Goal: Task Accomplishment & Management: Complete application form

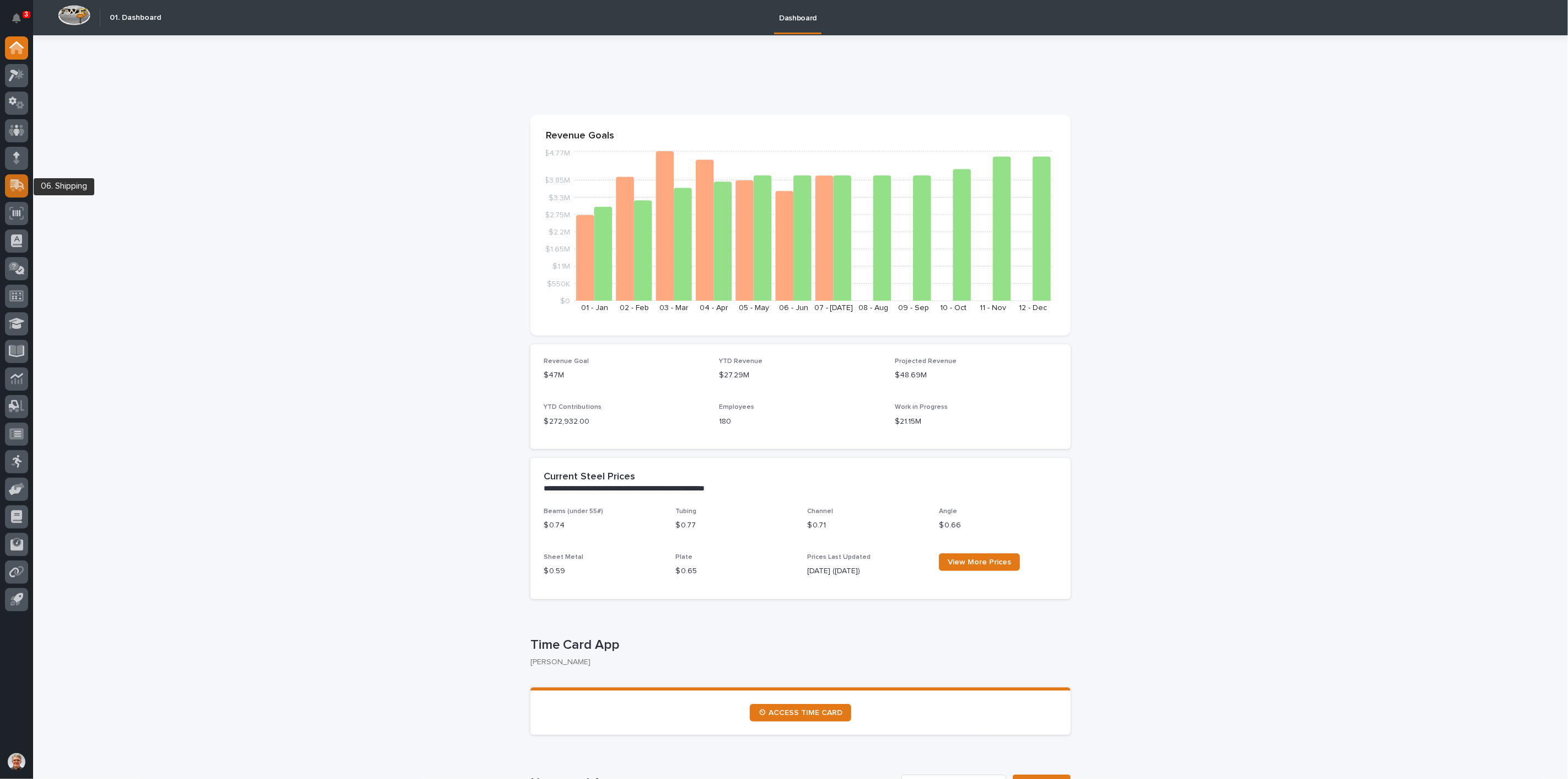
click at [16, 183] on icon at bounding box center [17, 184] width 14 height 10
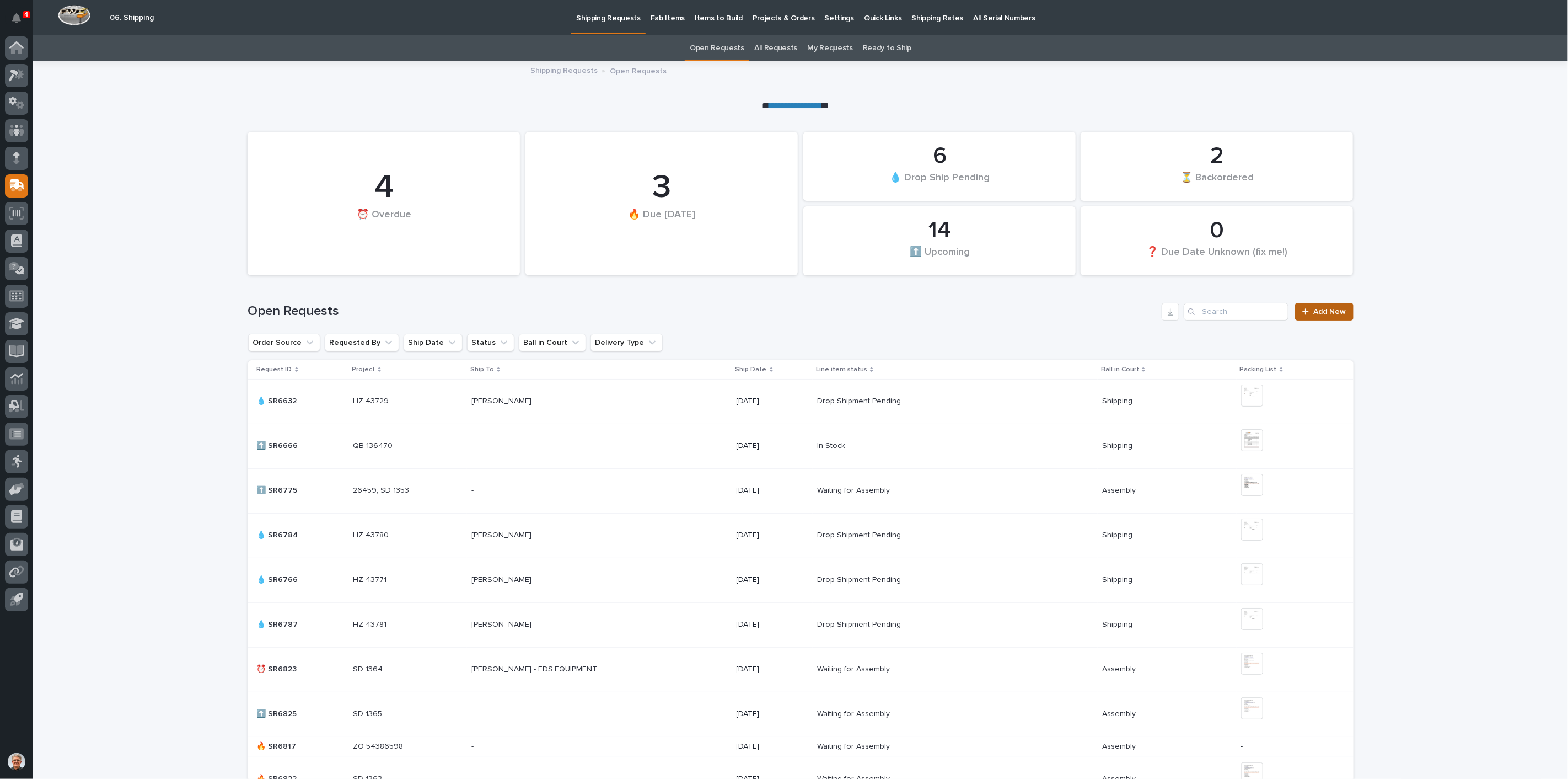
click at [1321, 306] on link "Add New" at bounding box center [1324, 312] width 58 height 18
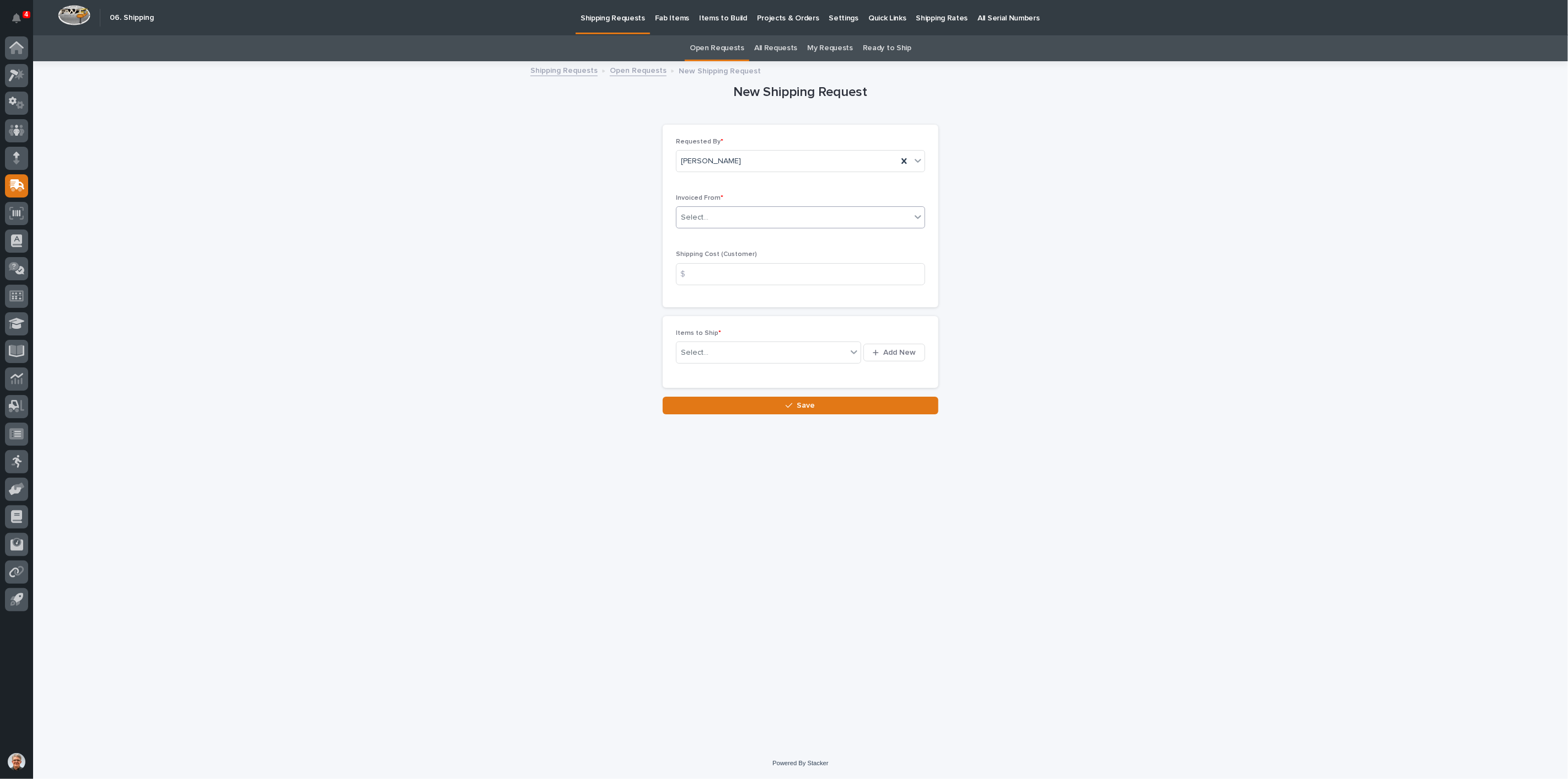
click at [713, 218] on div "Select..." at bounding box center [794, 217] width 234 height 18
click at [691, 312] on div "QuickBooks" at bounding box center [801, 315] width 248 height 19
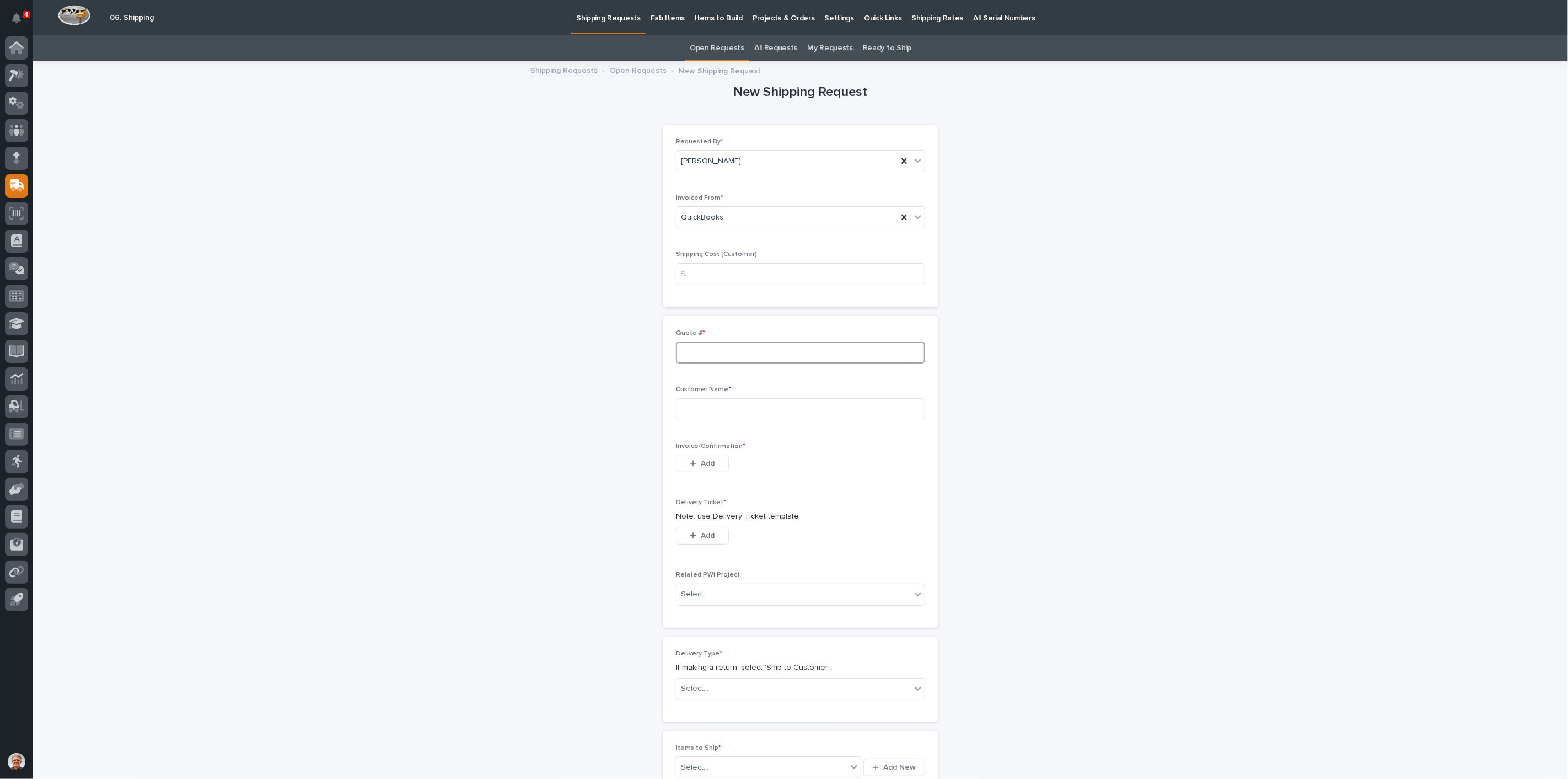
click at [691, 352] on input at bounding box center [801, 352] width 249 height 22
type input "136722"
click at [690, 412] on input at bounding box center [801, 409] width 249 height 22
type input "Deshazo Crane"
click at [695, 460] on div "button" at bounding box center [695, 463] width 11 height 8
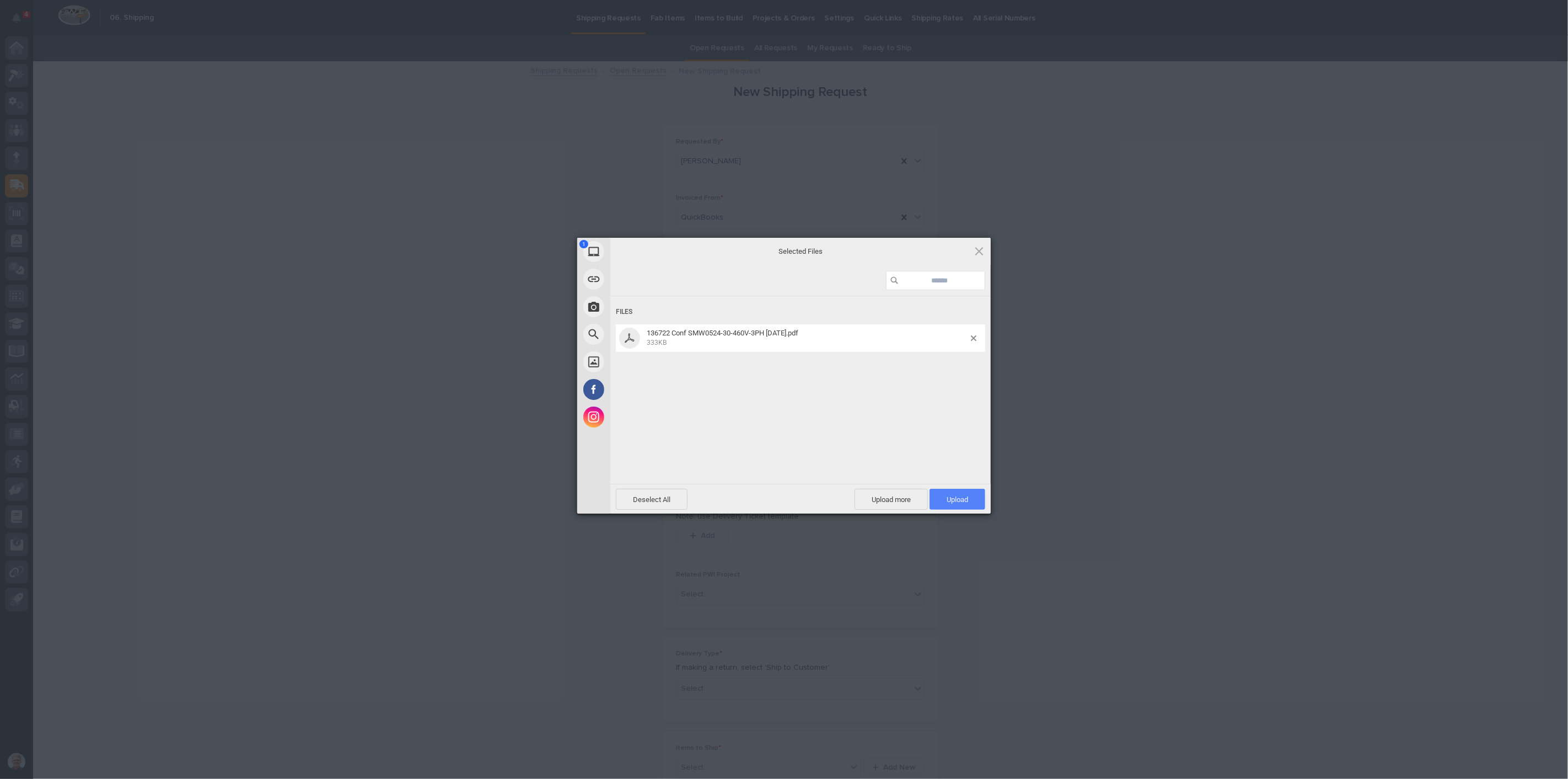
click at [966, 497] on span "Upload 1" at bounding box center [957, 499] width 21 height 8
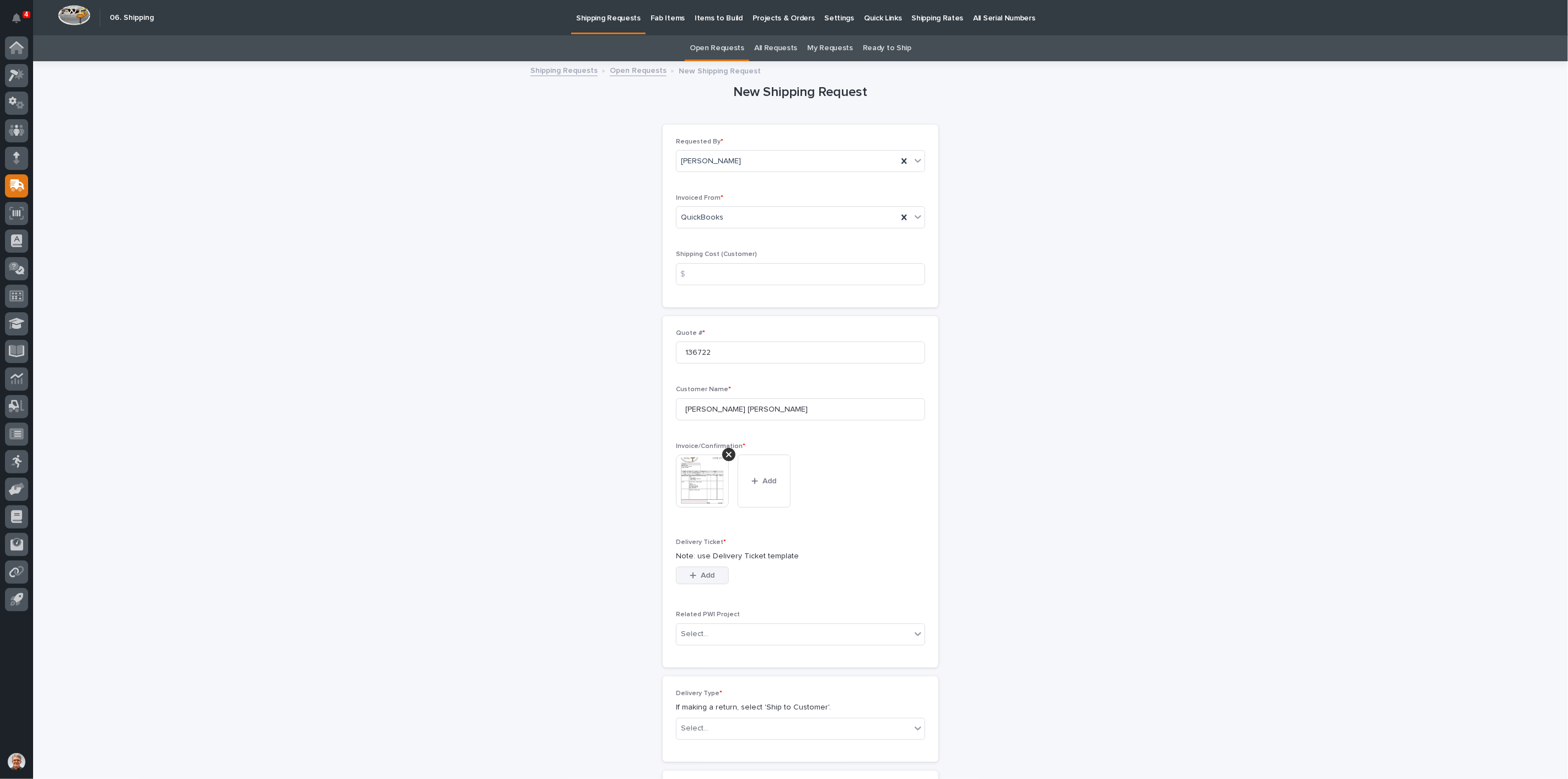
click at [690, 573] on icon "button" at bounding box center [693, 575] width 7 height 8
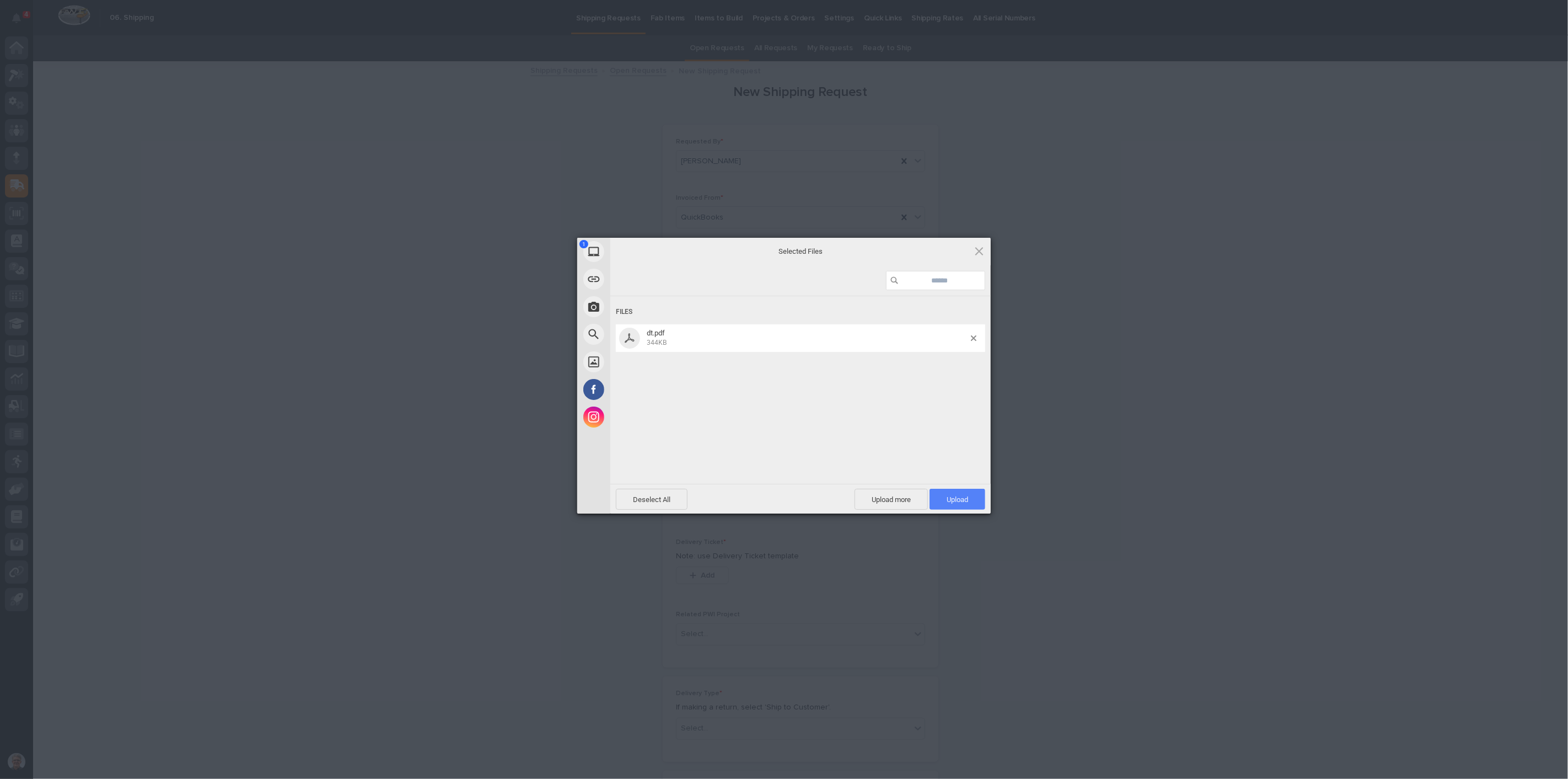
click at [960, 495] on span "Upload 1" at bounding box center [957, 499] width 21 height 8
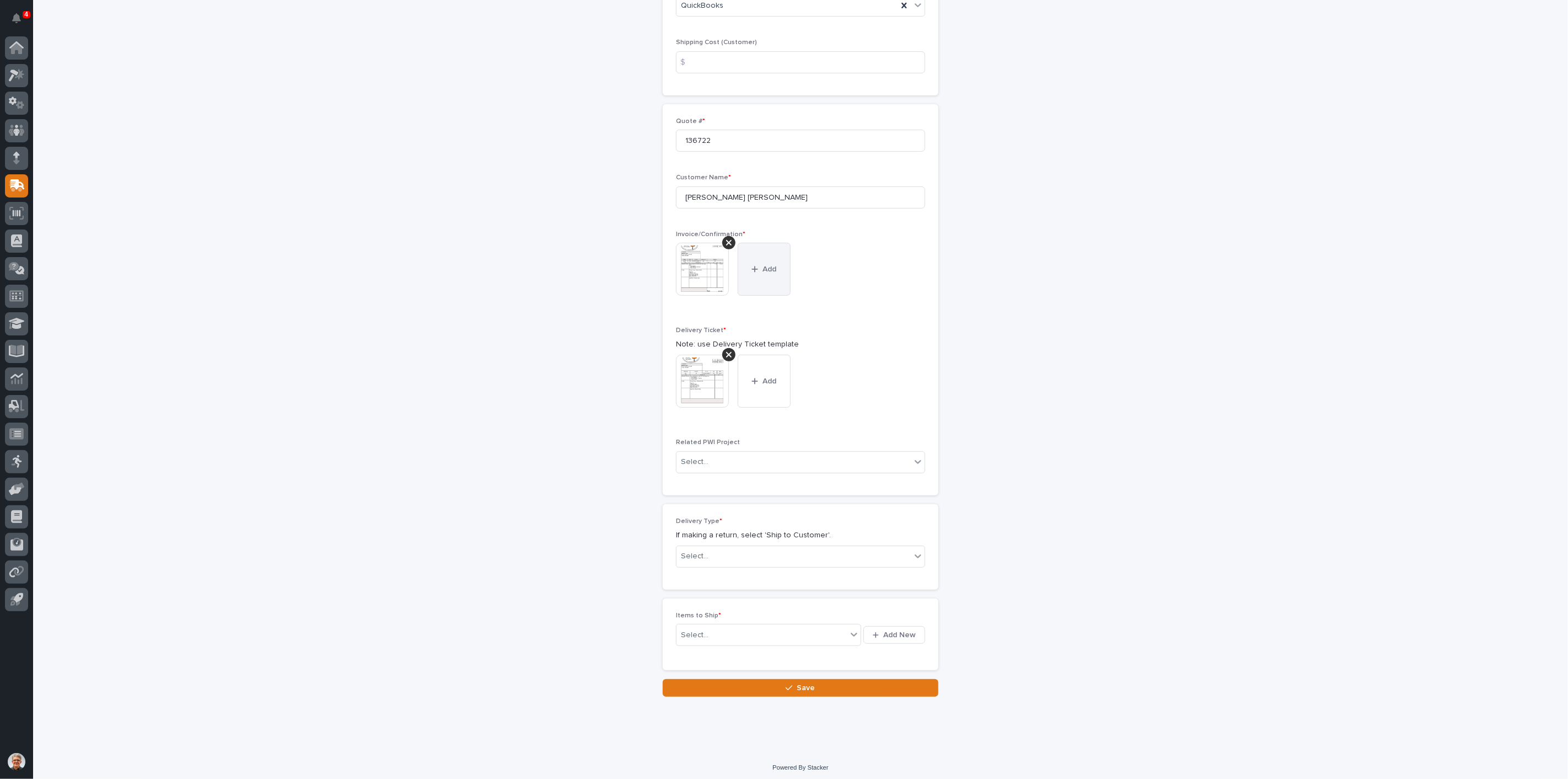
scroll to position [214, 0]
click at [701, 550] on div "Select..." at bounding box center [695, 554] width 27 height 12
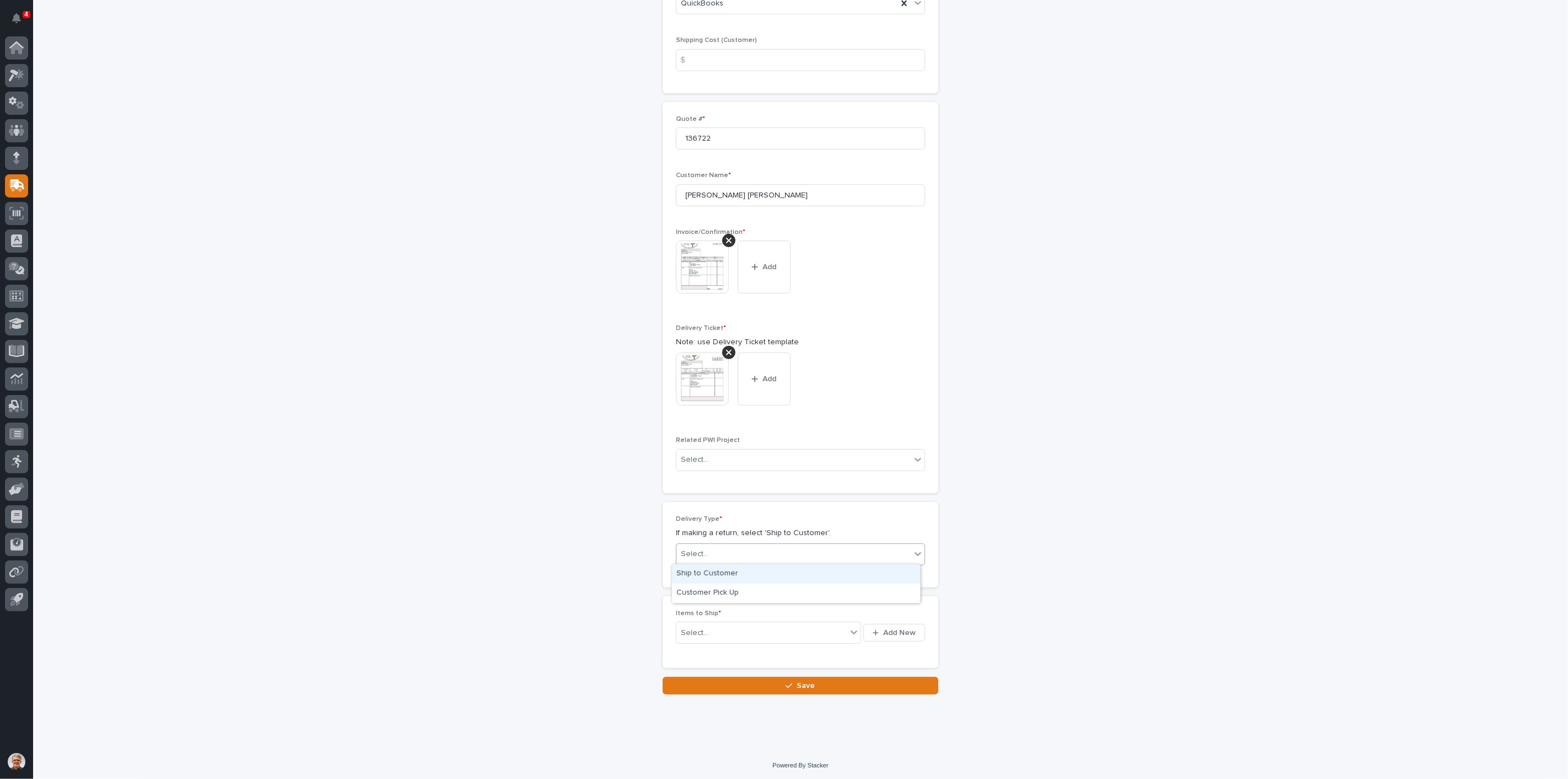
click at [697, 571] on div "Ship to Customer" at bounding box center [796, 574] width 248 height 19
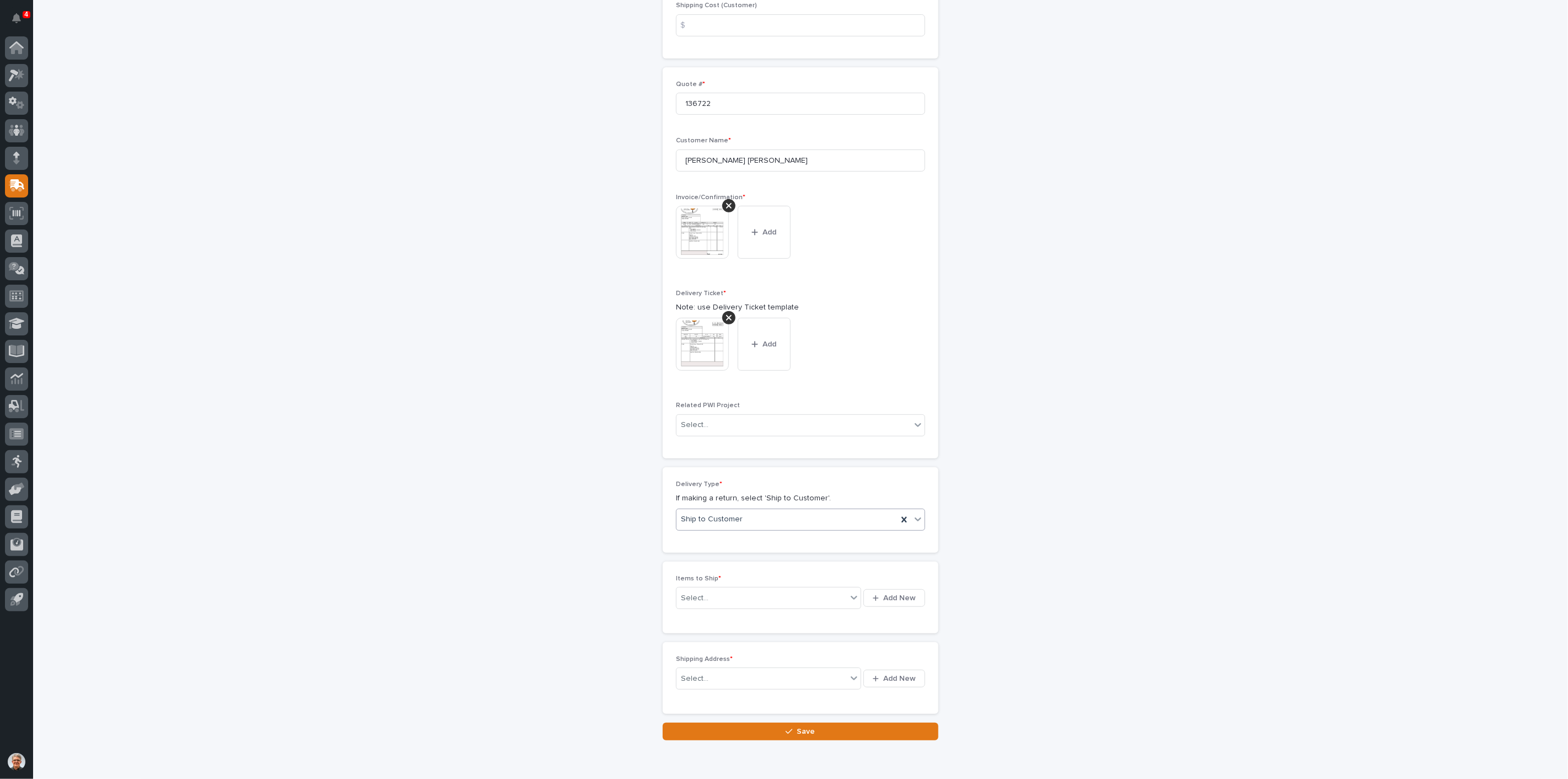
scroll to position [254, 0]
click at [901, 589] on span "Add New" at bounding box center [899, 592] width 32 height 10
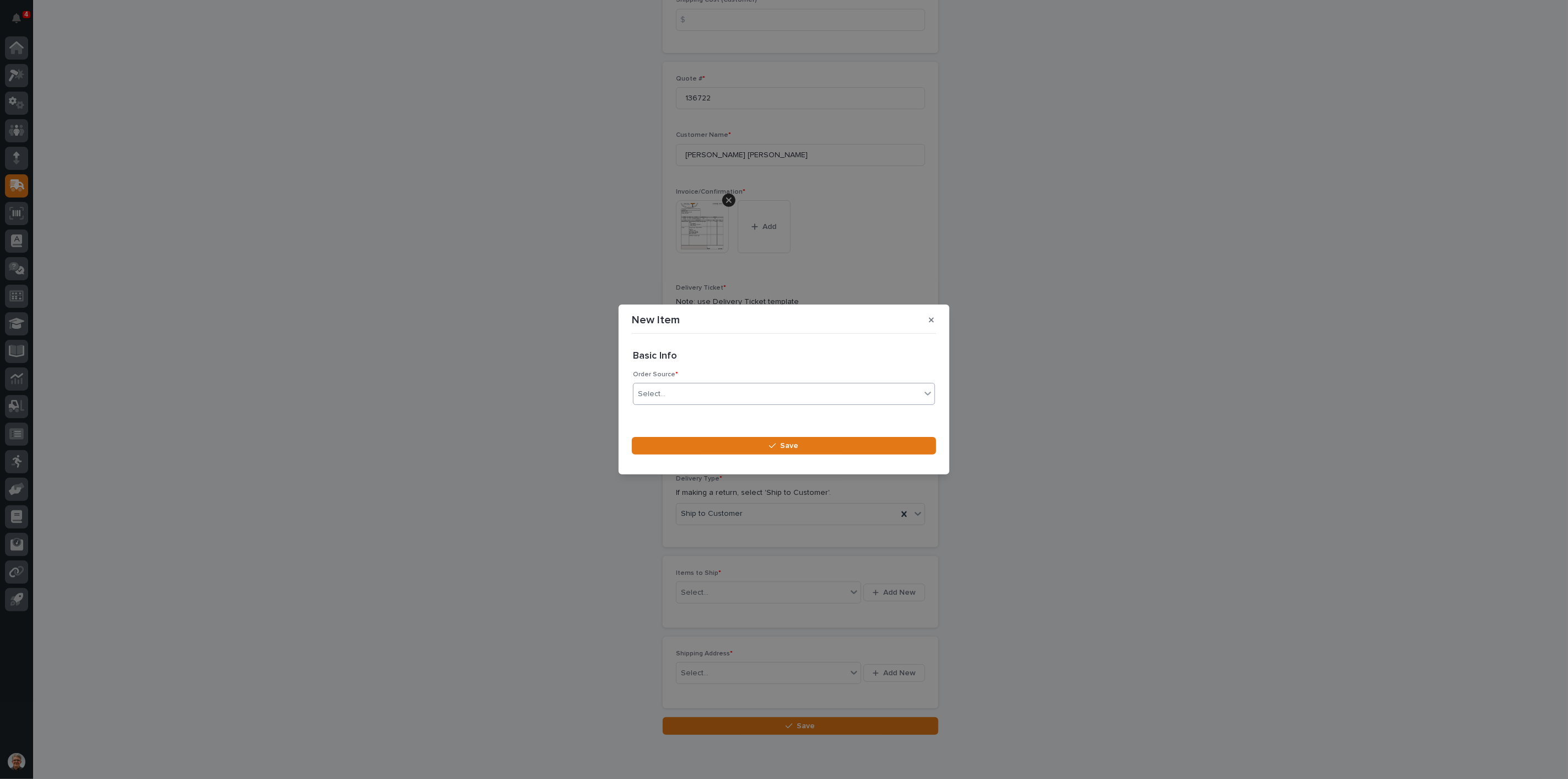
click at [677, 388] on div "Select..." at bounding box center [777, 394] width 287 height 18
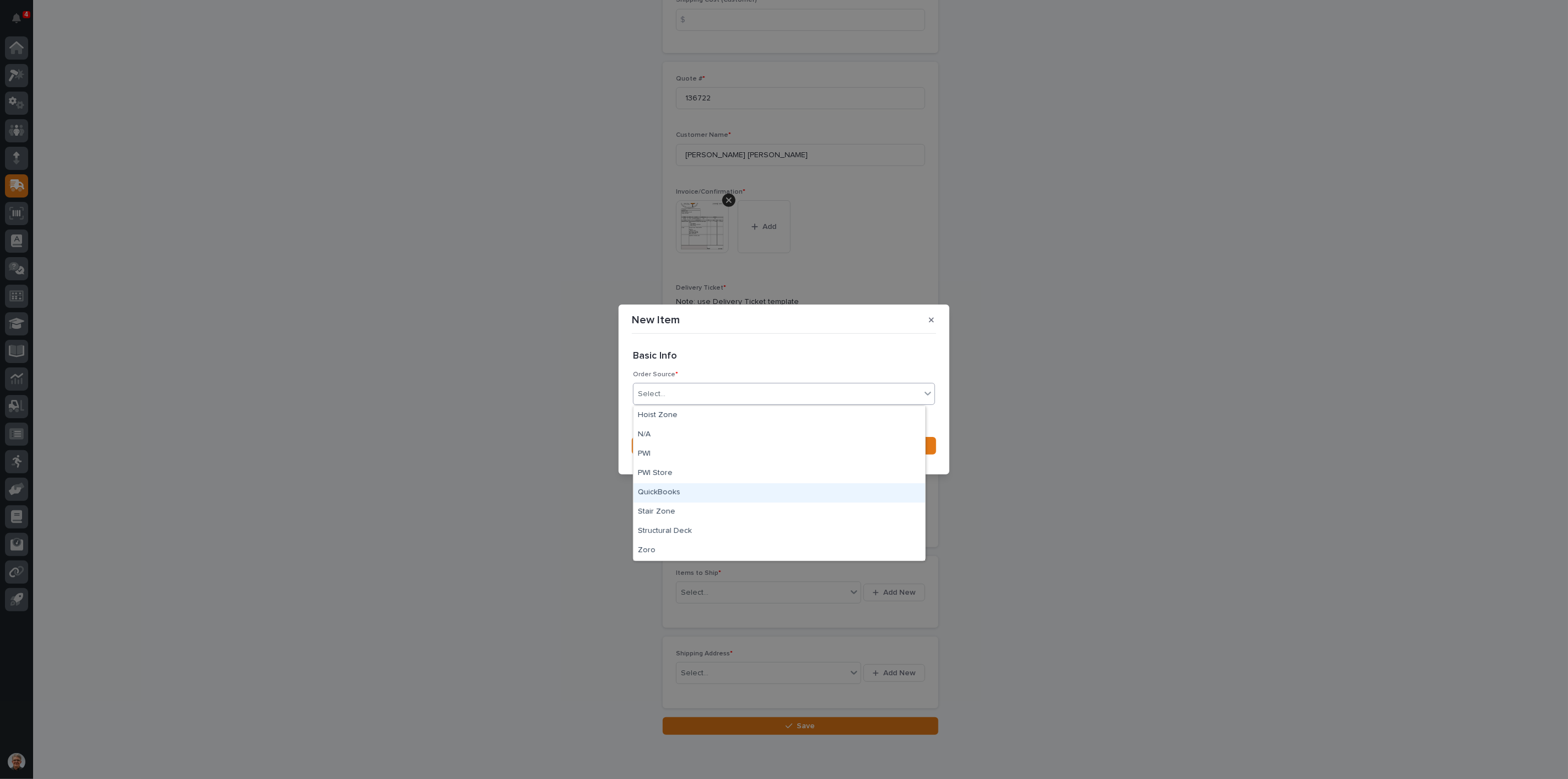
click at [649, 491] on div "QuickBooks" at bounding box center [780, 493] width 292 height 19
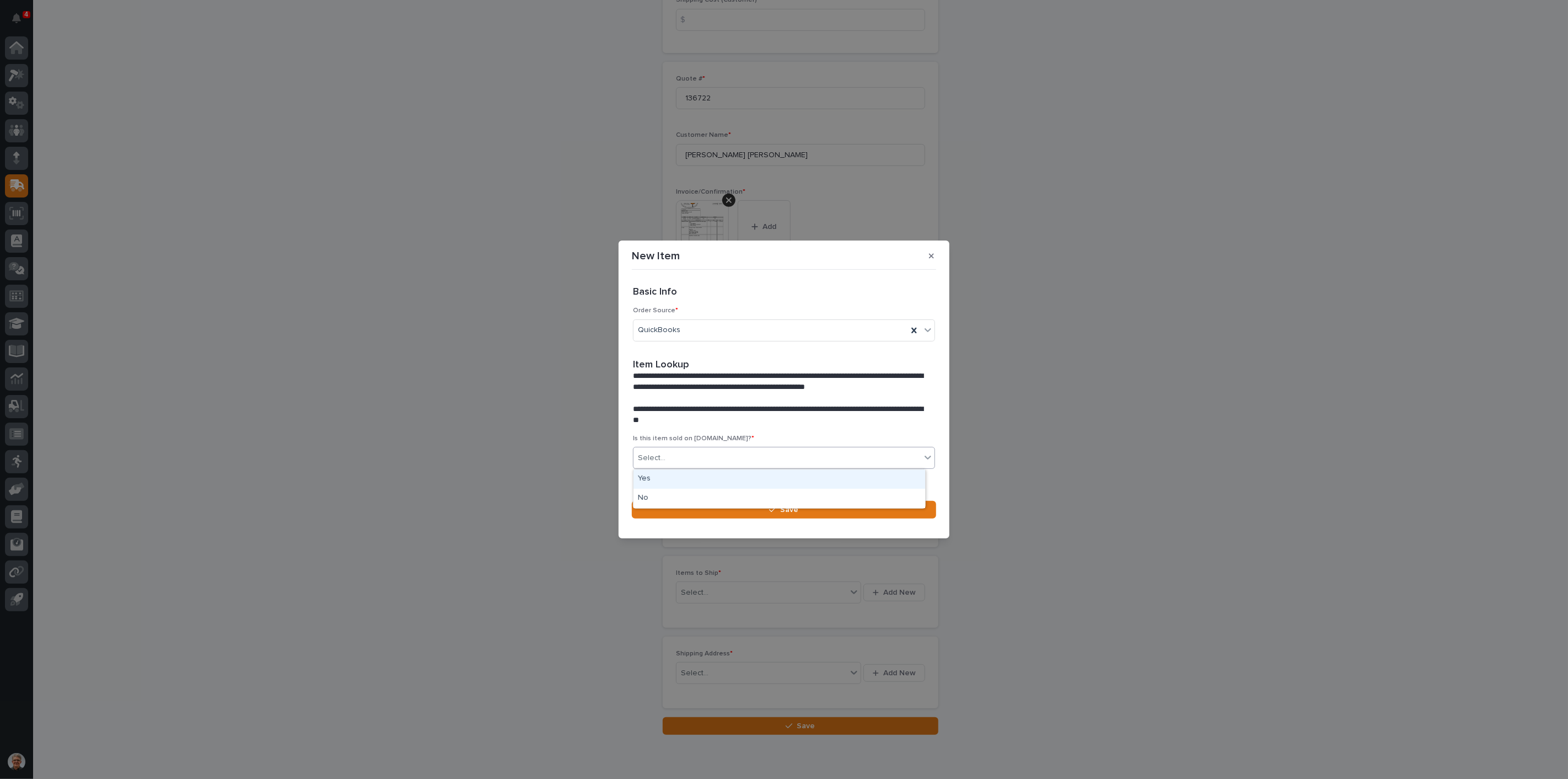
click at [671, 455] on div "Select..." at bounding box center [777, 458] width 287 height 18
click at [652, 477] on div "Yes" at bounding box center [780, 479] width 292 height 19
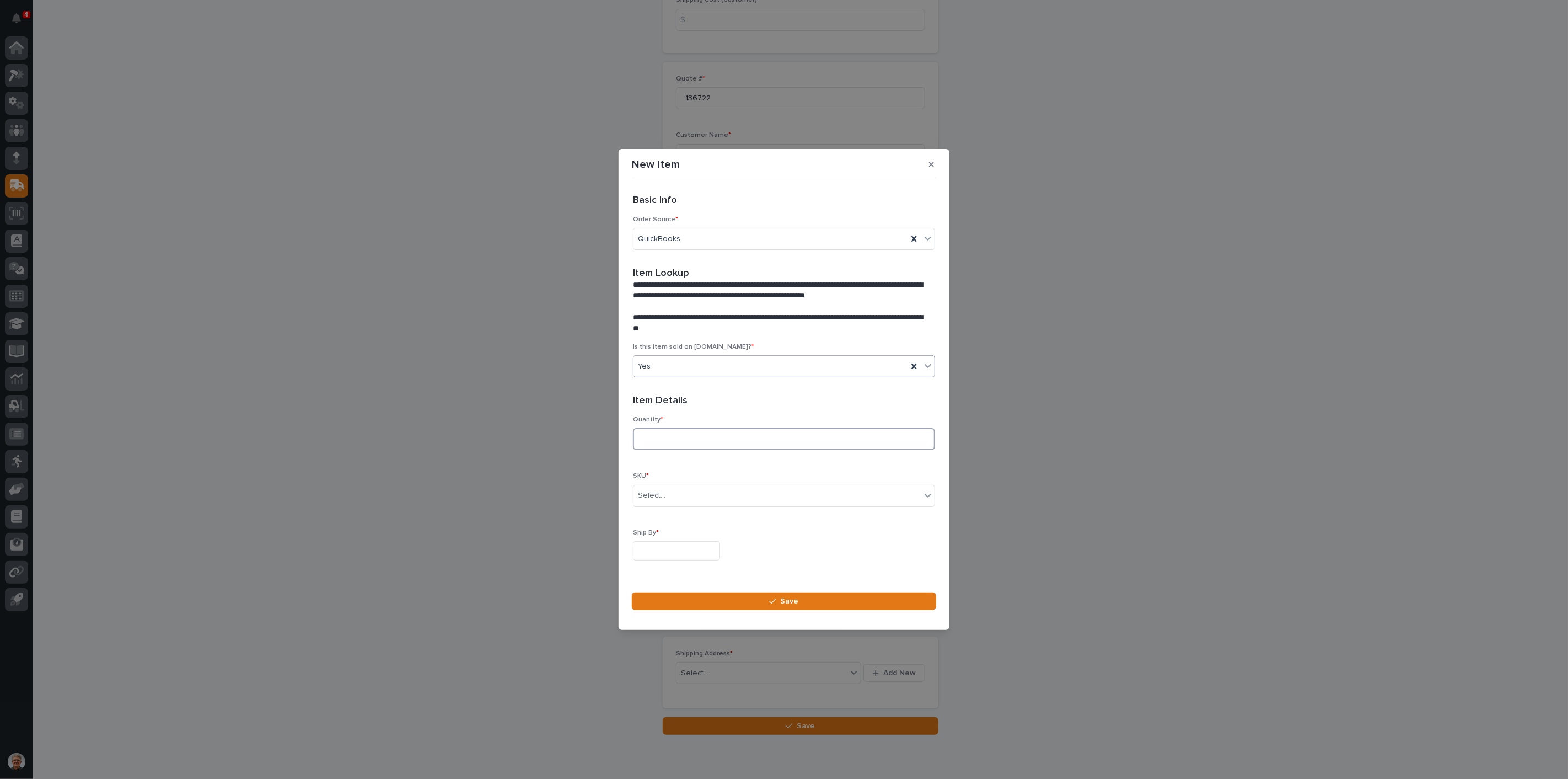
click at [654, 440] on input at bounding box center [784, 439] width 302 height 22
type input "1"
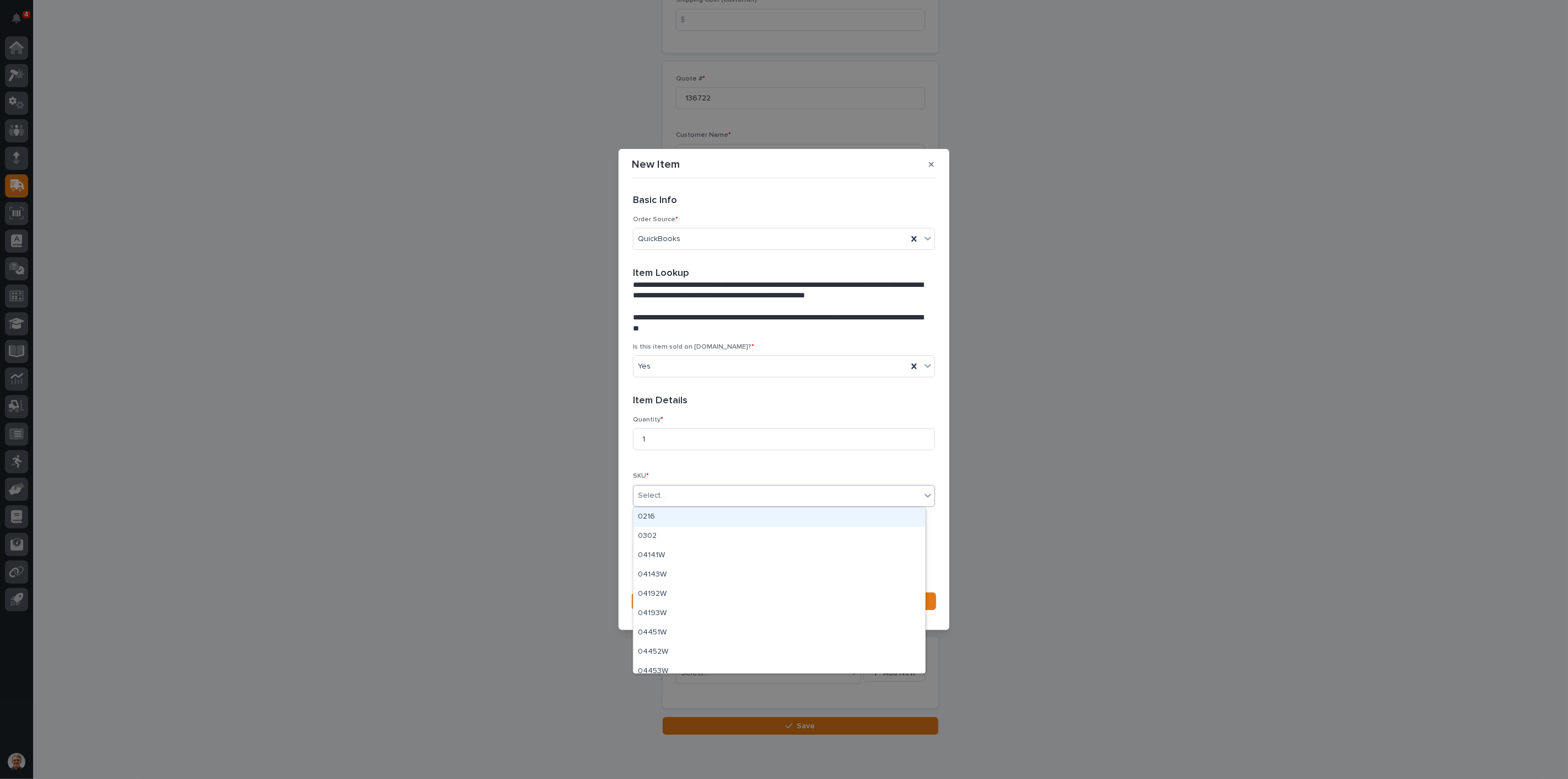
click at [656, 493] on div "Select..." at bounding box center [651, 495] width 27 height 12
type input "*****"
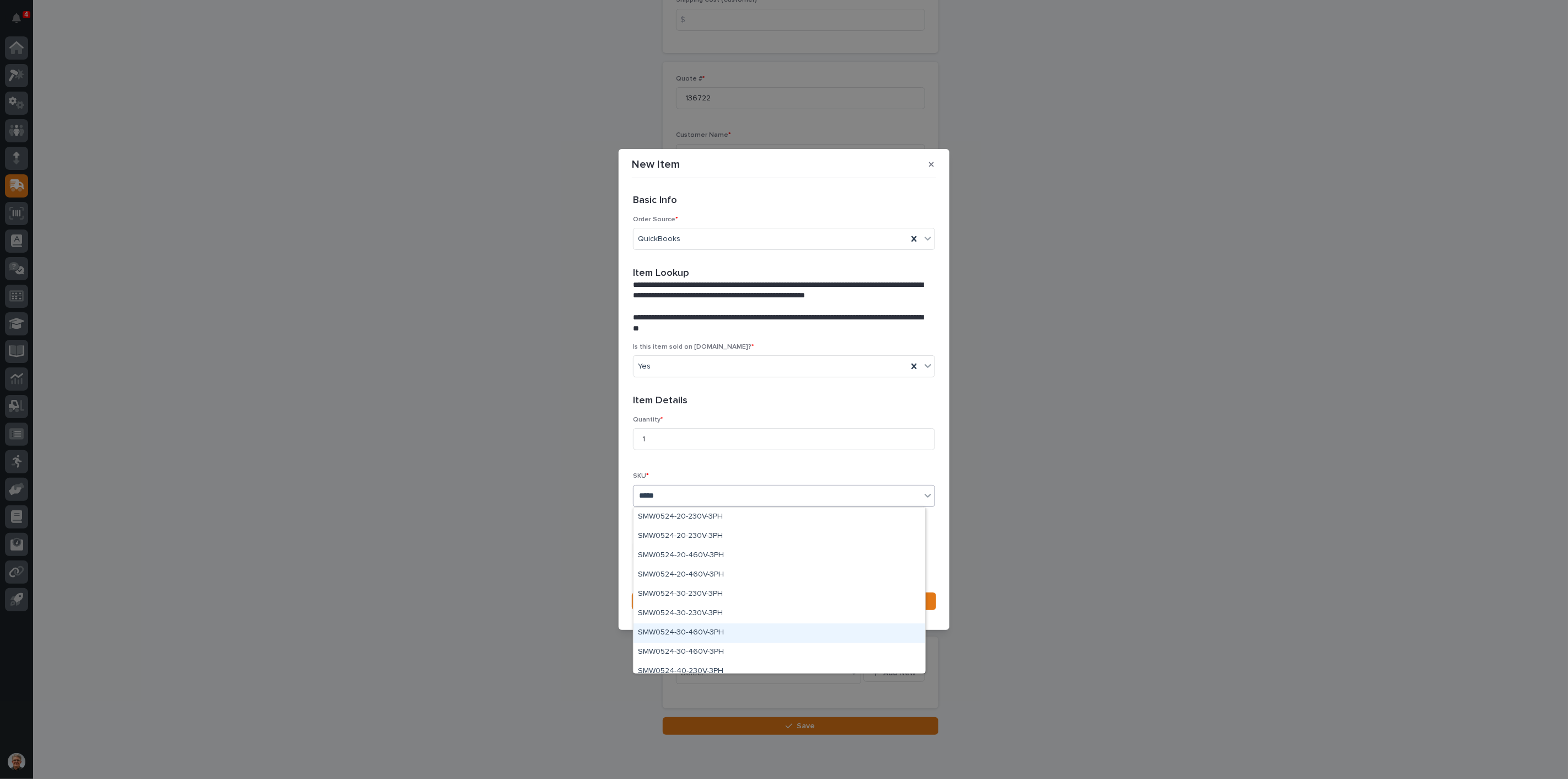
click at [658, 632] on div "SMW0524-30-460V-3PH" at bounding box center [780, 633] width 292 height 19
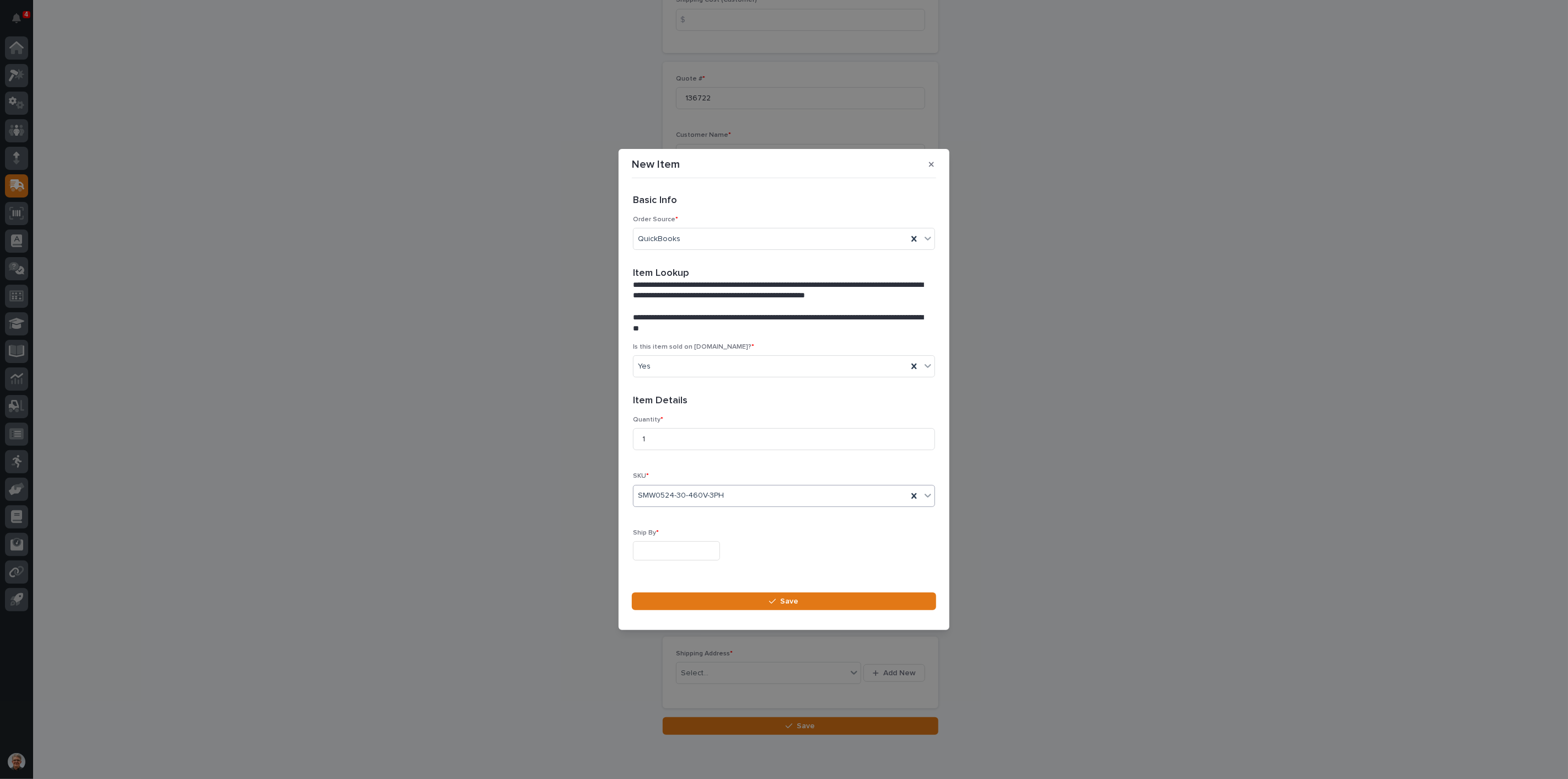
click at [660, 548] on input "text" at bounding box center [676, 551] width 87 height 19
click at [672, 477] on div "20" at bounding box center [670, 478] width 15 height 15
type input "**********"
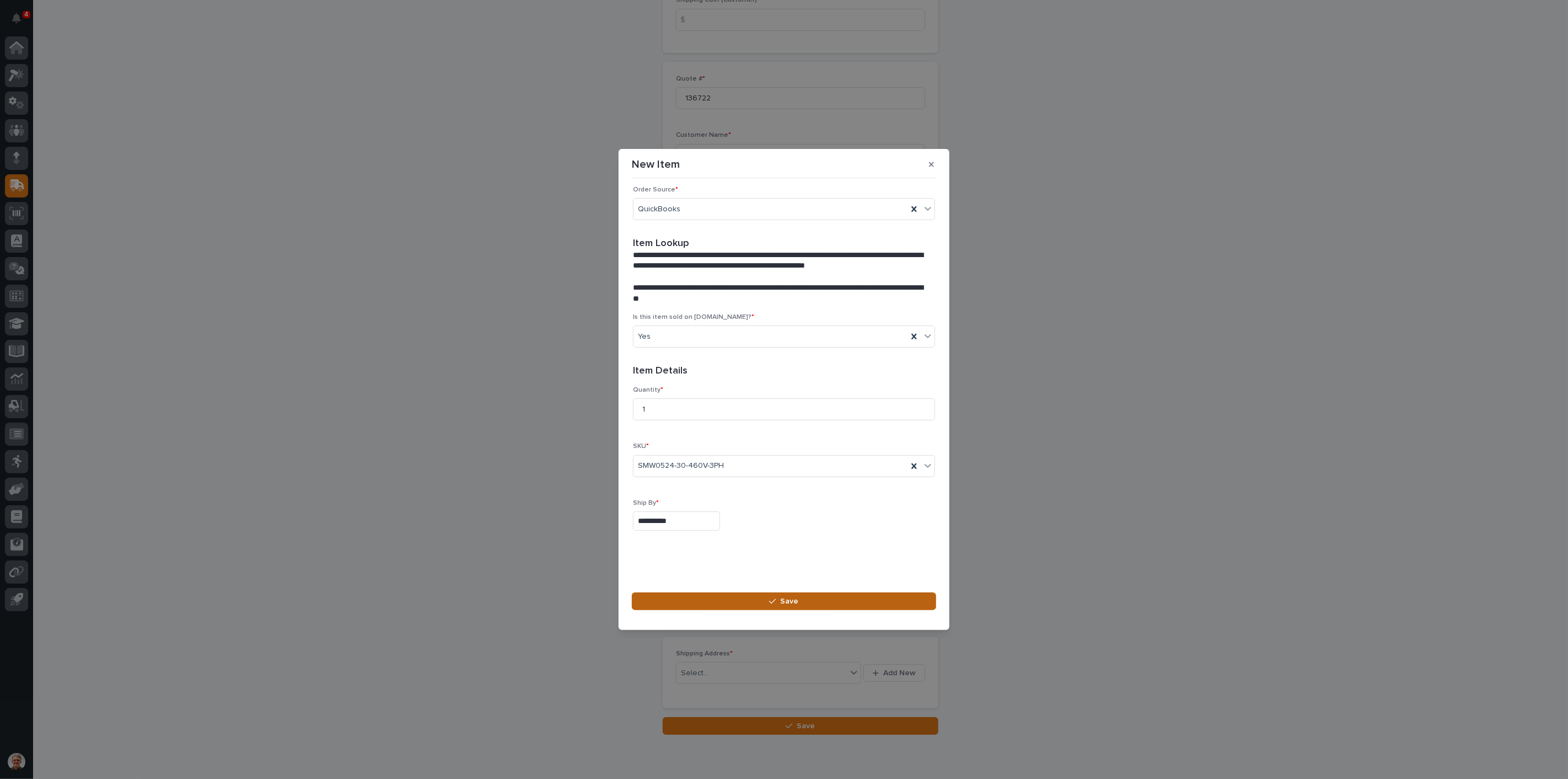
click at [787, 597] on span "Save" at bounding box center [790, 601] width 18 height 10
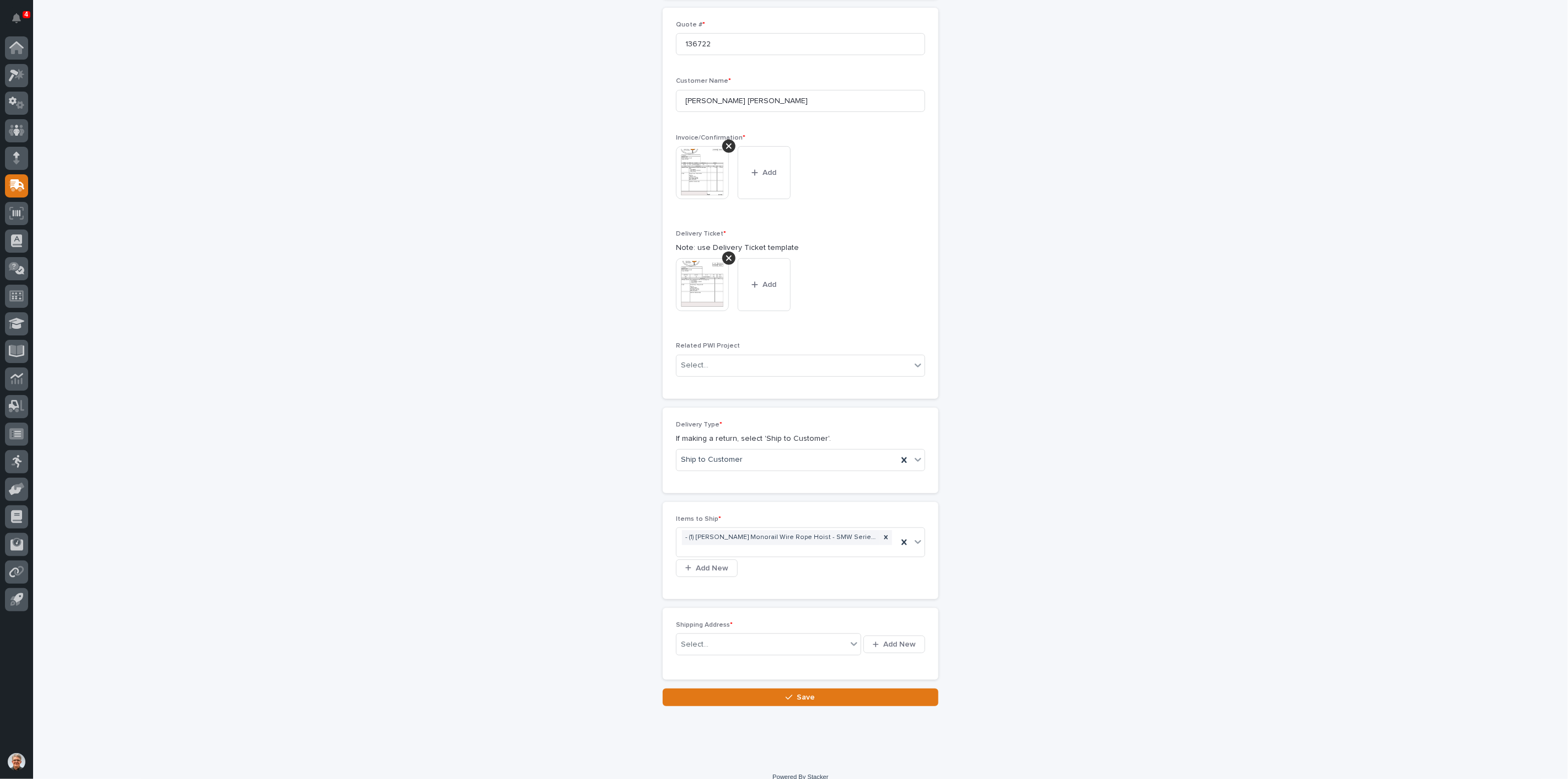
scroll to position [319, 0]
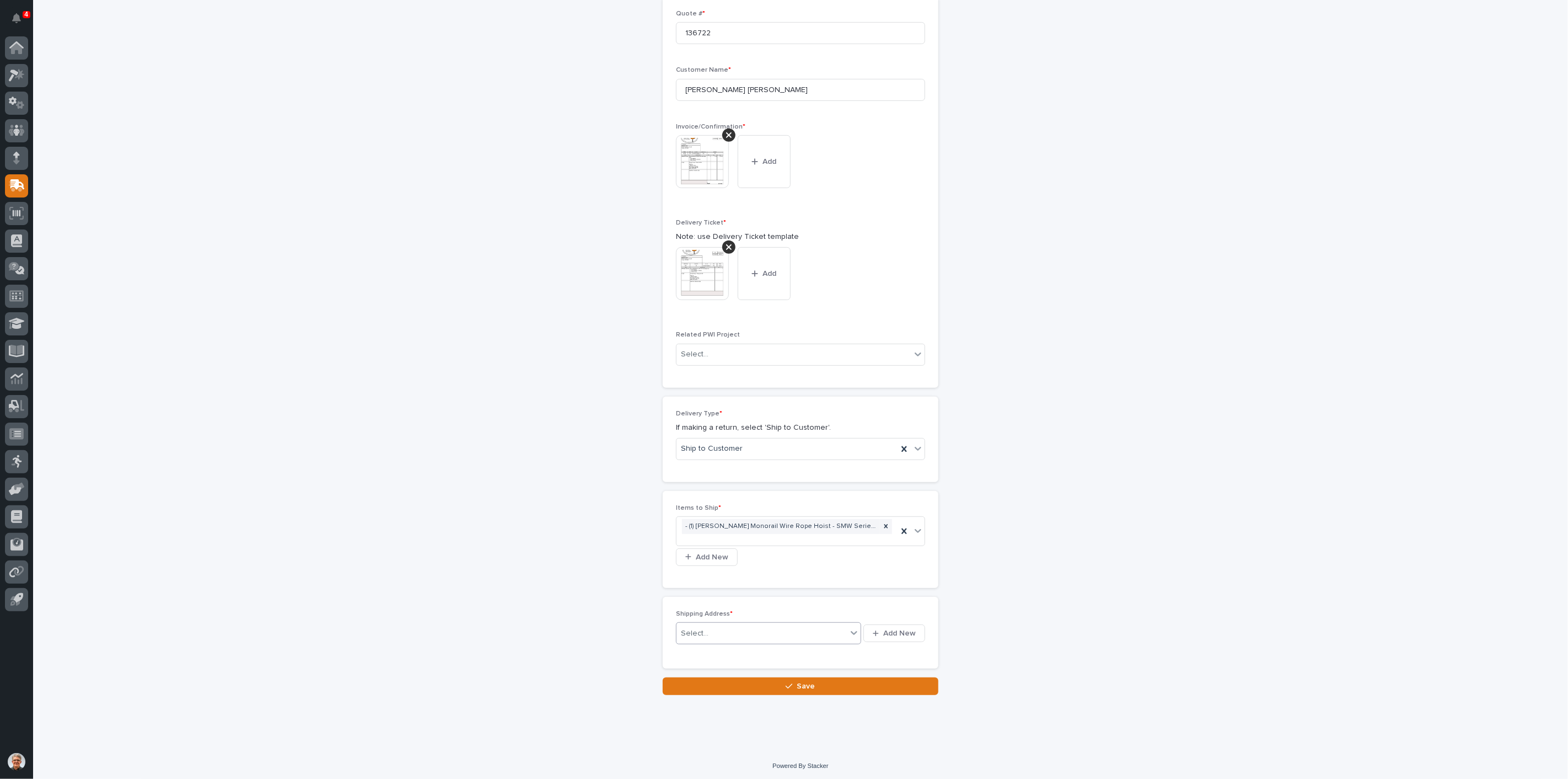
click at [706, 626] on div "Select..." at bounding box center [762, 633] width 171 height 18
click at [893, 631] on span "Add New" at bounding box center [899, 633] width 32 height 10
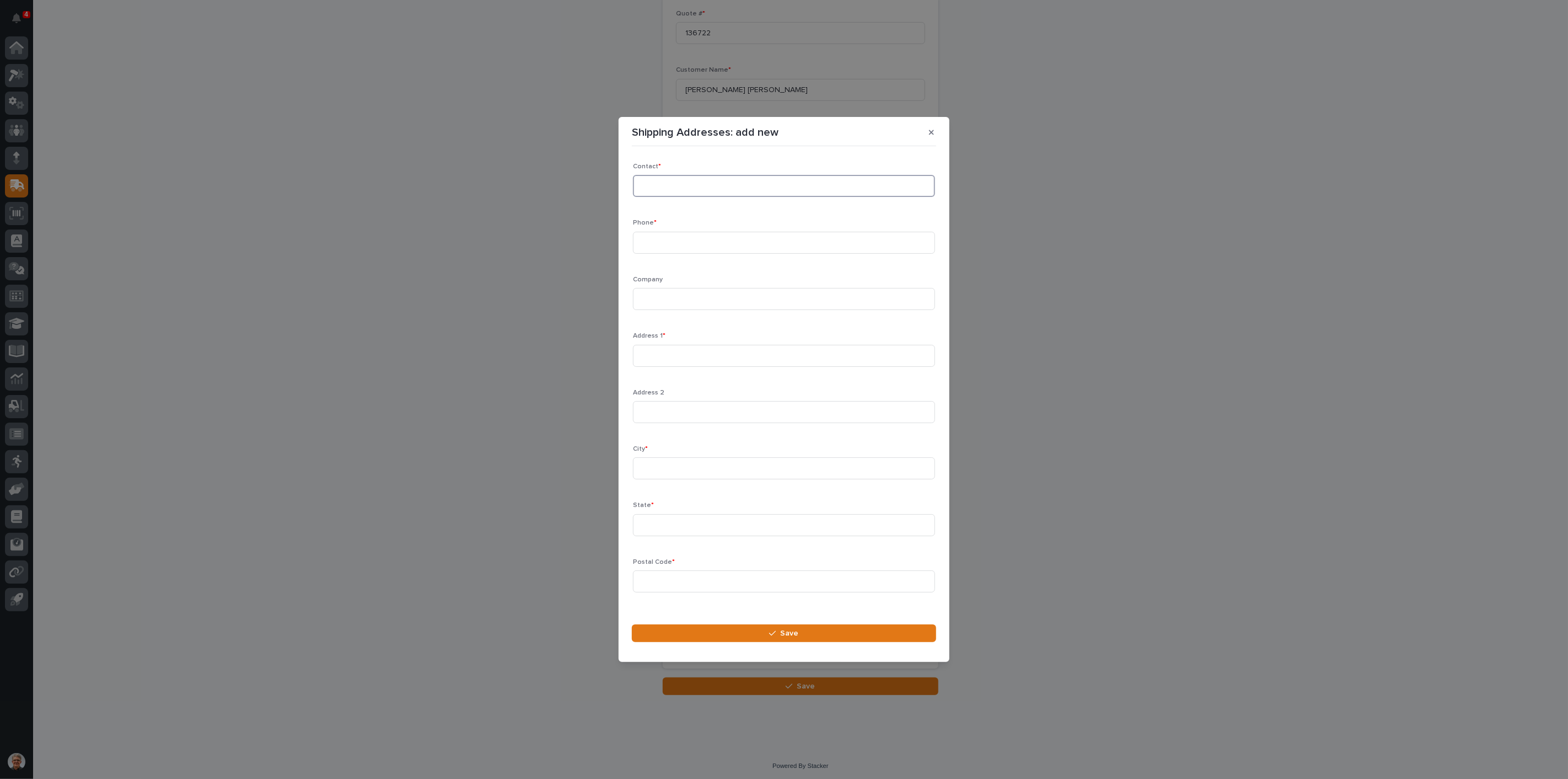
click at [674, 185] on input at bounding box center [784, 186] width 302 height 22
type input "Michael Lardner"
type input "5"
type input "602-206-1777"
click at [651, 297] on input at bounding box center [784, 299] width 302 height 22
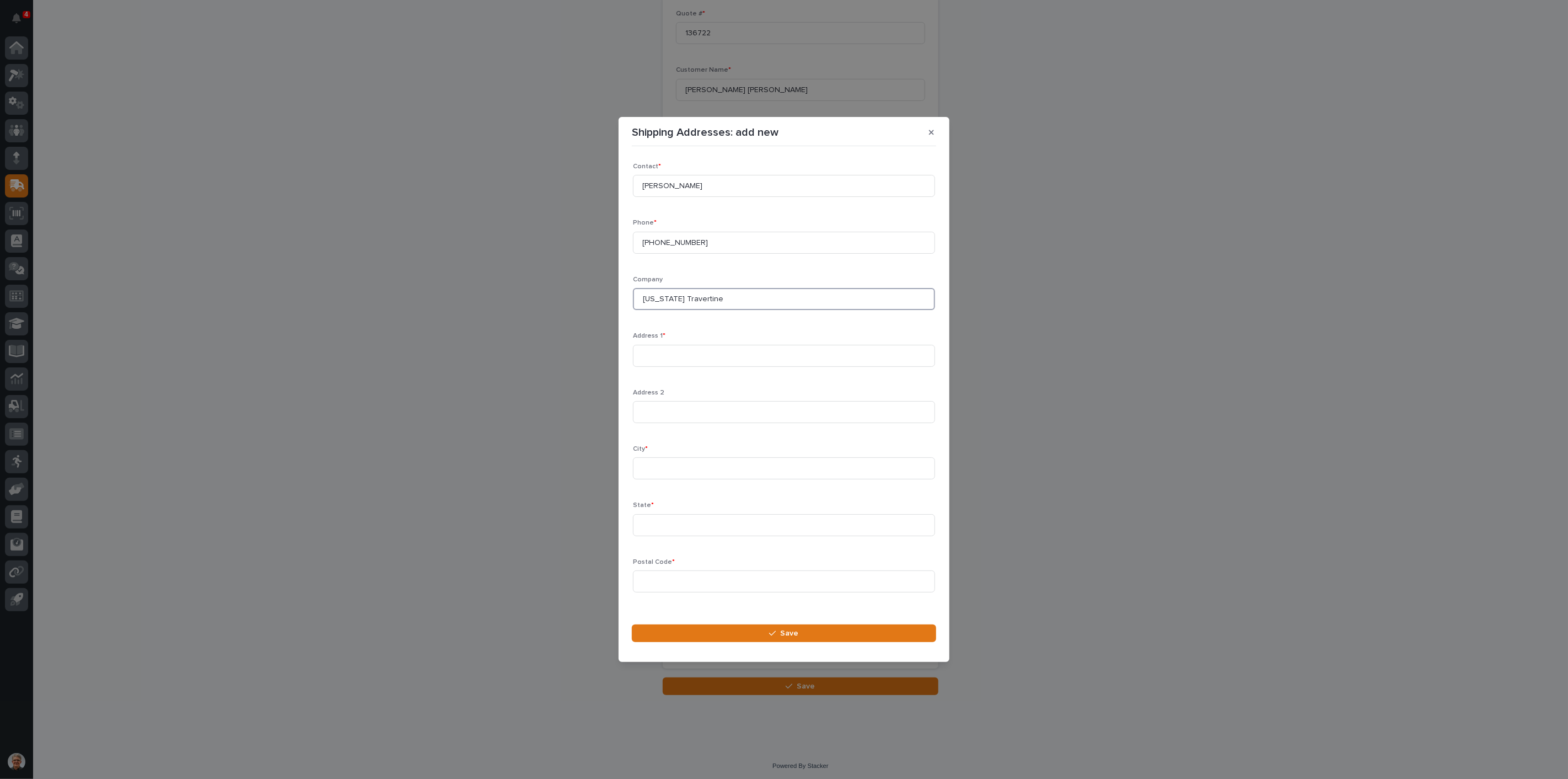
type input "New Mexico Travertine"
type input "3700 Camino Del Llano"
type input "Belen"
type input "NM"
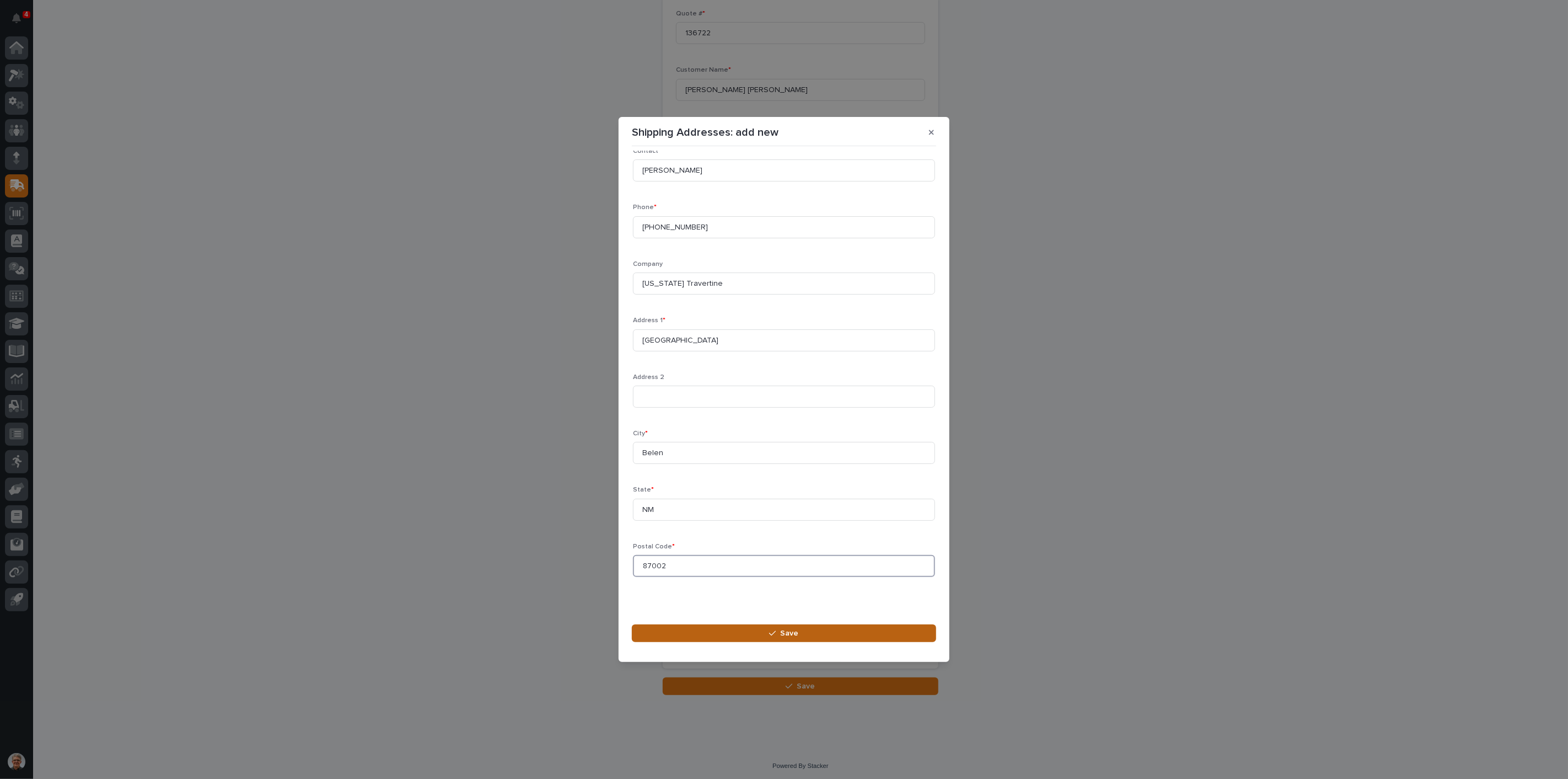
type input "87002"
click at [788, 630] on span "Save" at bounding box center [790, 633] width 18 height 10
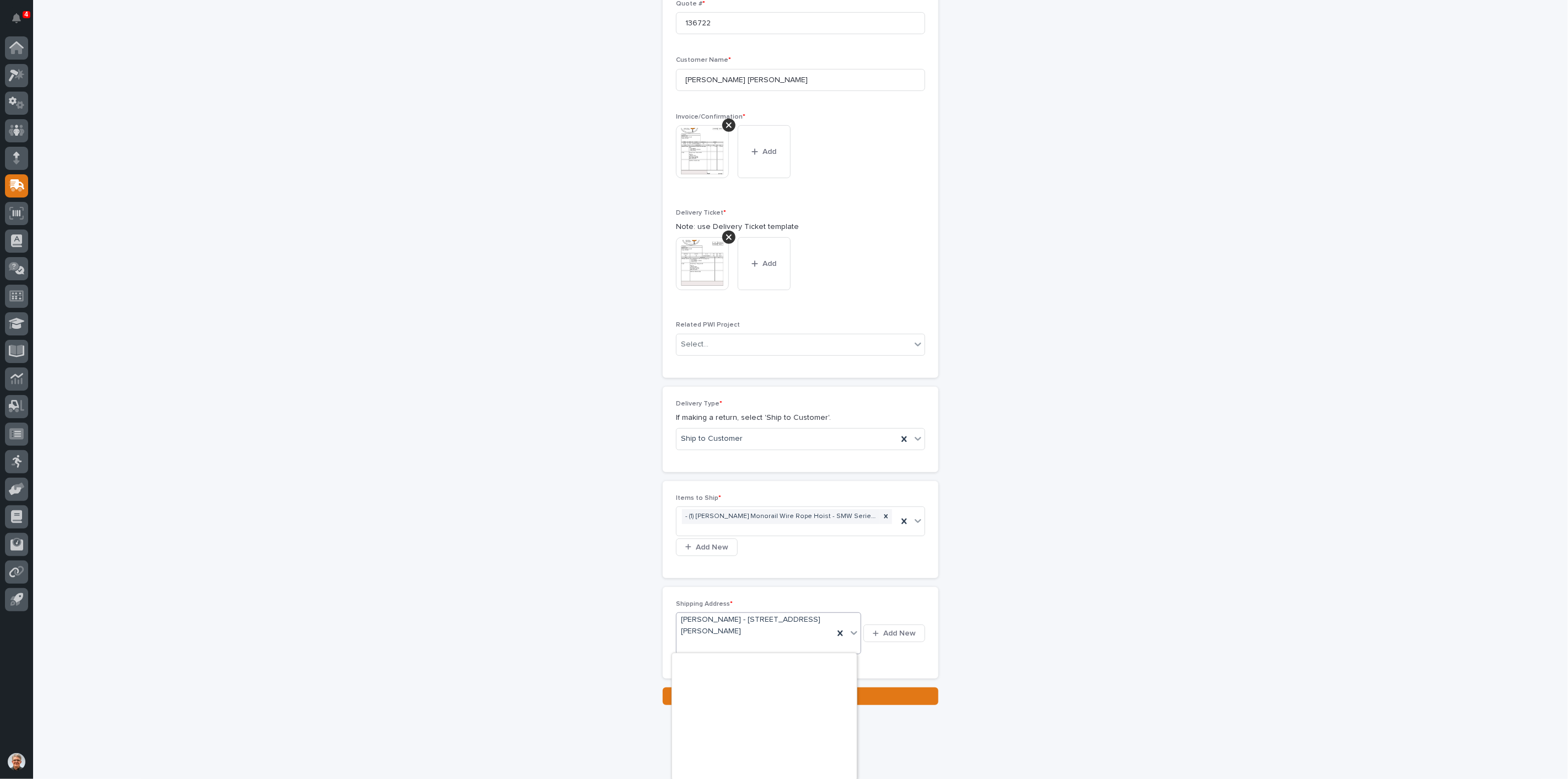
scroll to position [13087, 0]
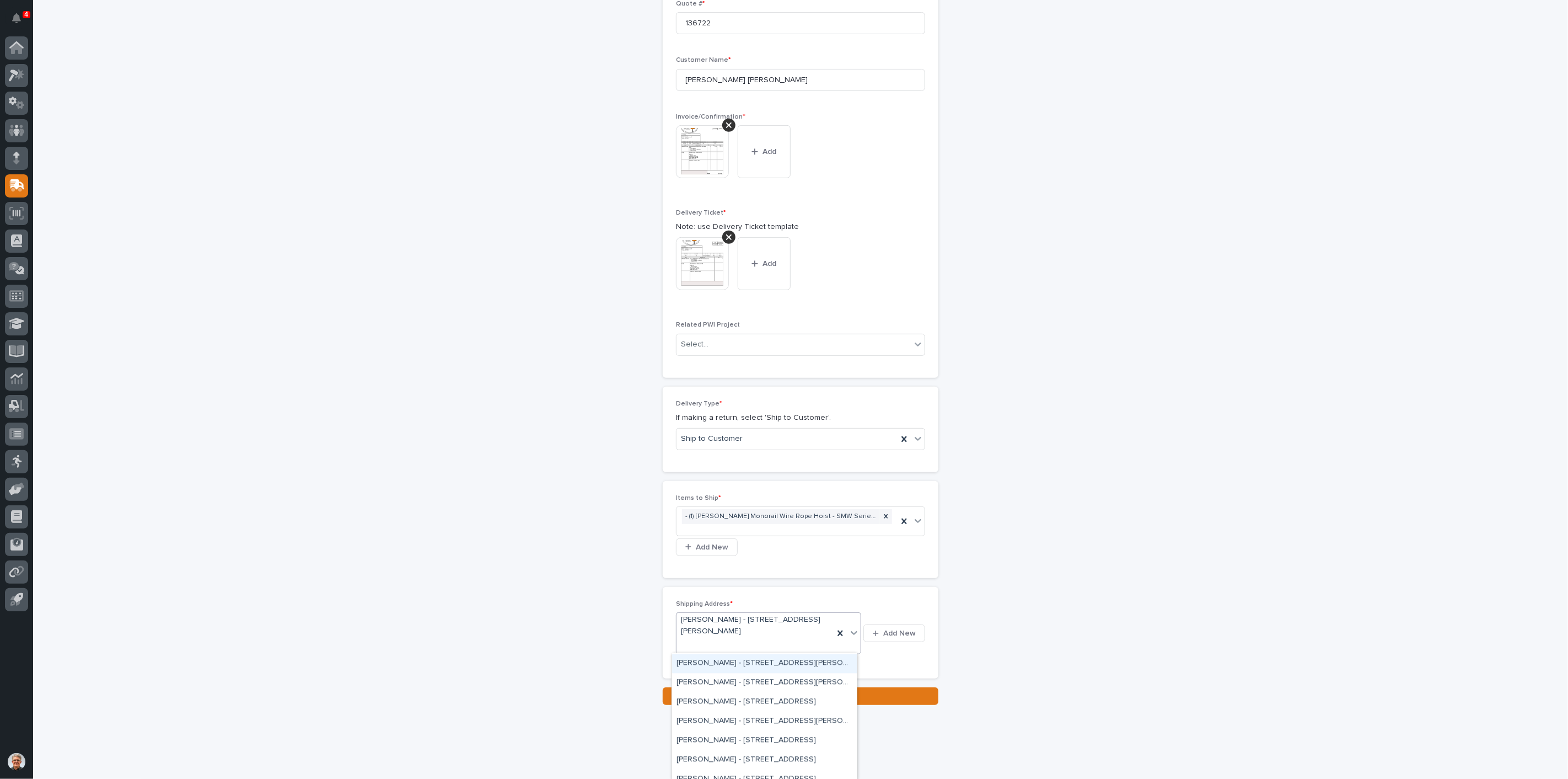
click at [706, 658] on div "Michael Lardner - 3700 Camino Del Llano, Belen, NM 87002" at bounding box center [764, 663] width 185 height 19
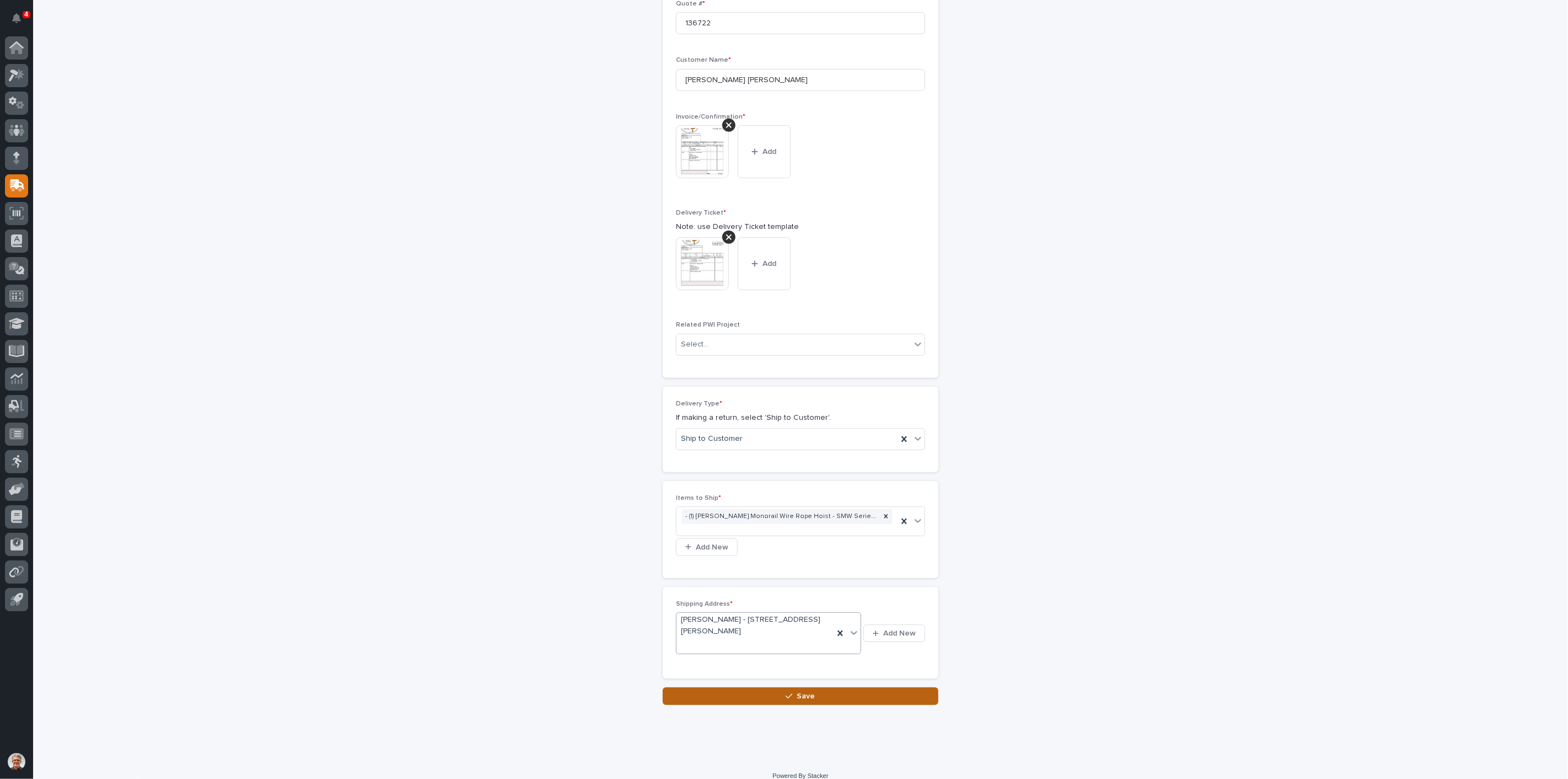
click at [797, 691] on span "Save" at bounding box center [806, 696] width 18 height 10
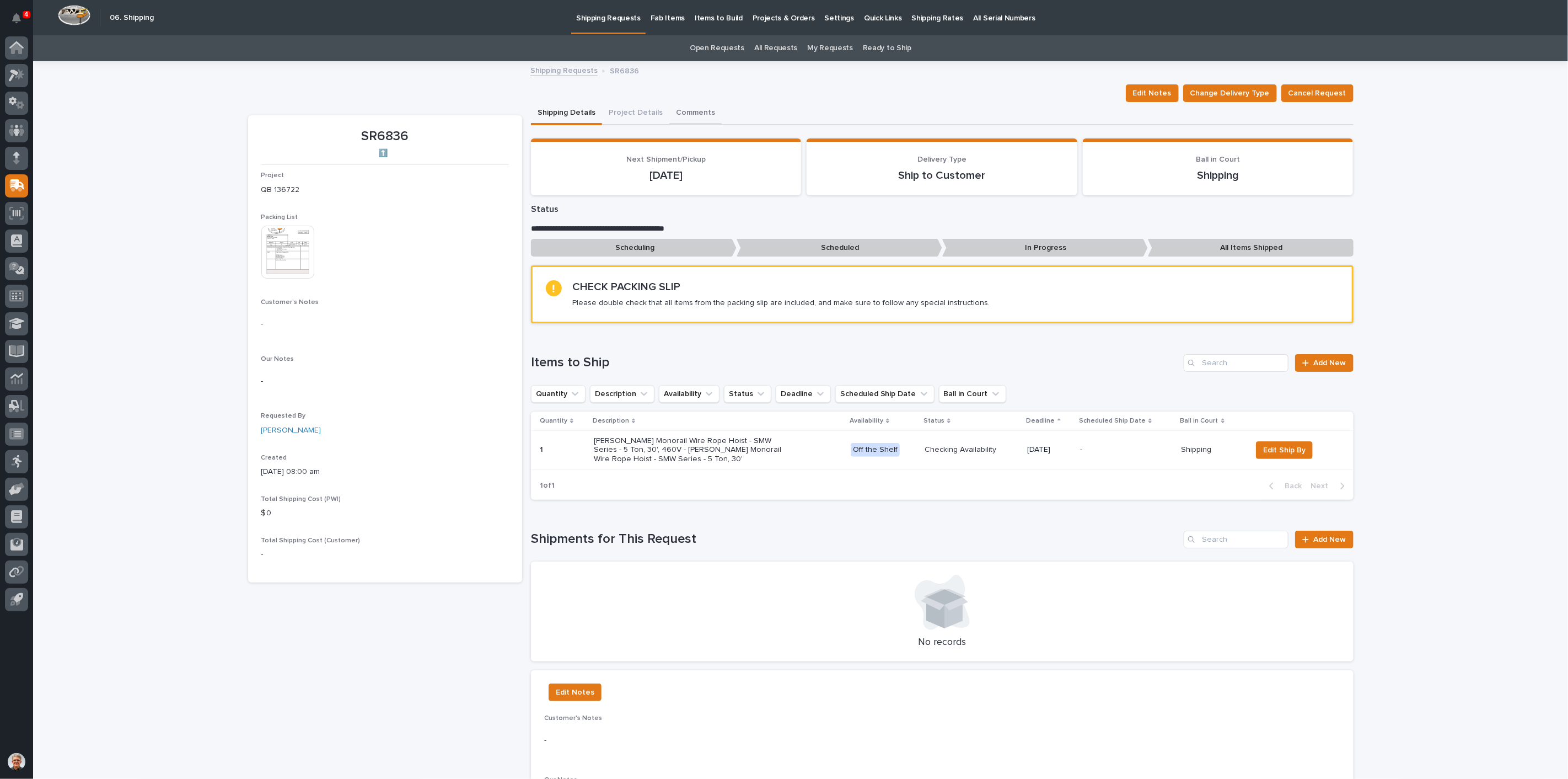
click at [691, 109] on button "Comments" at bounding box center [695, 114] width 52 height 23
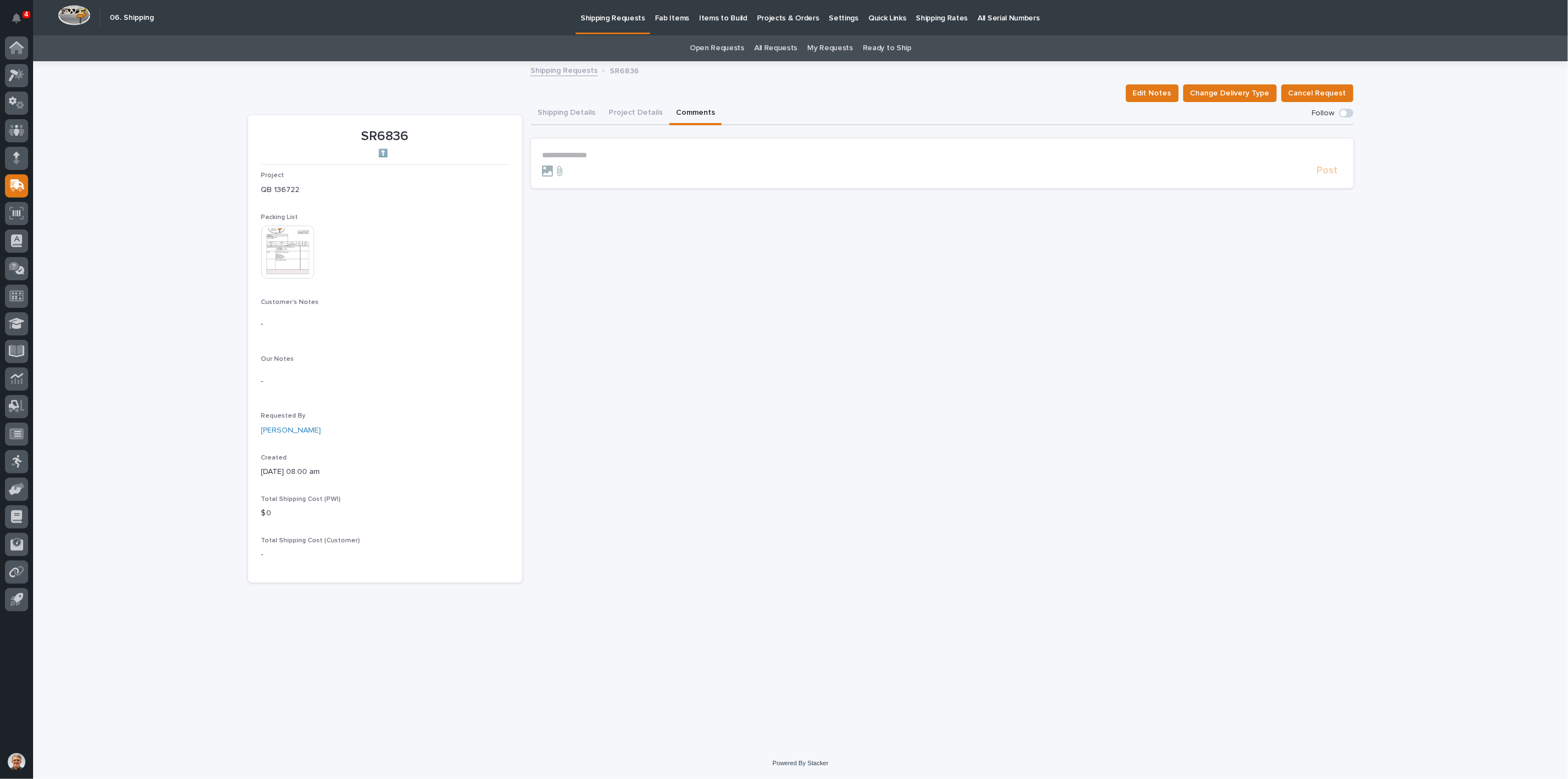
click at [570, 154] on p "**********" at bounding box center [942, 156] width 801 height 10
click at [549, 151] on span "**********" at bounding box center [612, 155] width 142 height 8
click at [574, 153] on span "**********" at bounding box center [630, 155] width 177 height 8
click at [570, 204] on span "Caleb Oetjen" at bounding box center [576, 203] width 62 height 8
click at [1326, 176] on span "Post" at bounding box center [1328, 175] width 21 height 13
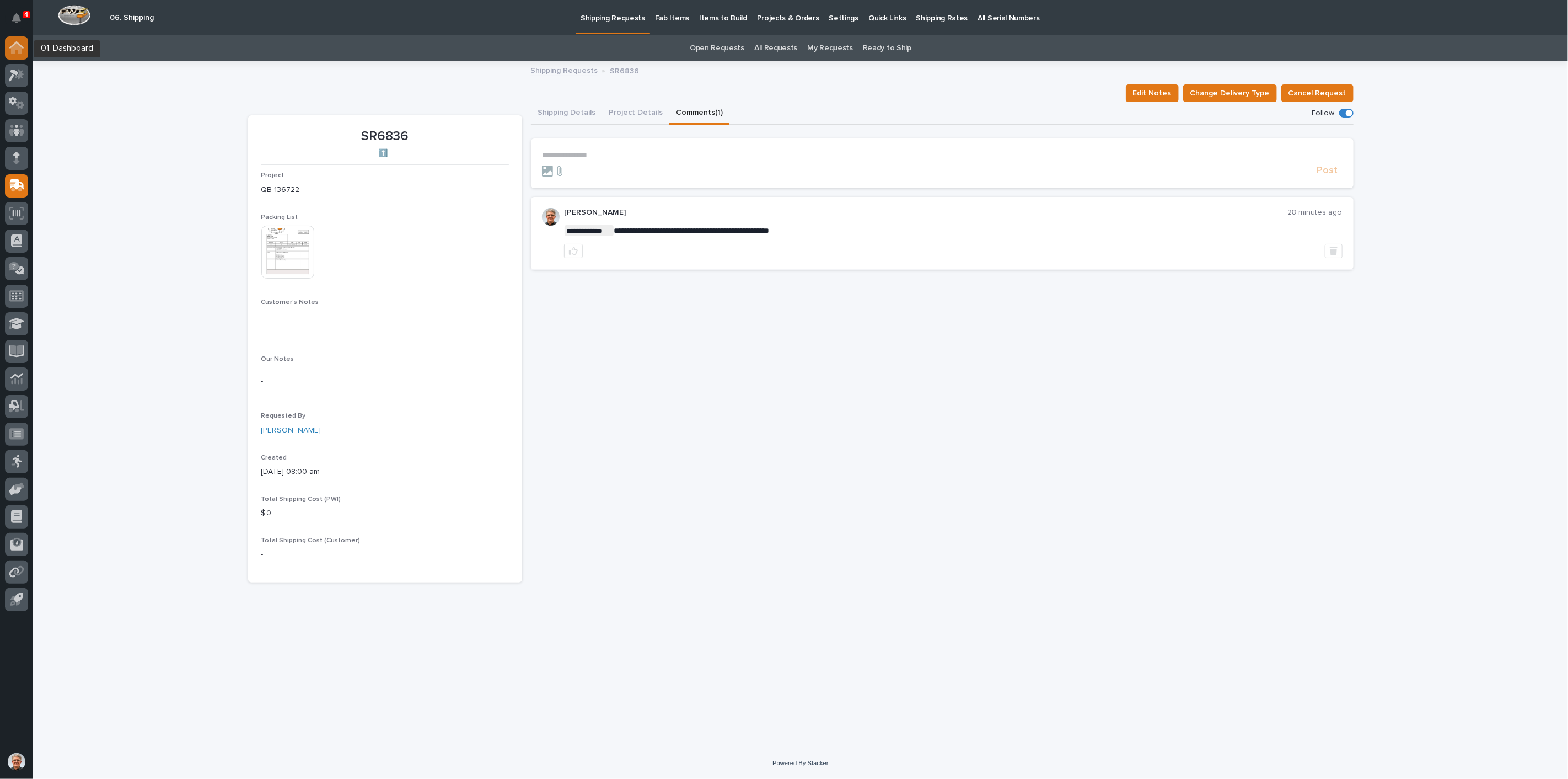
click at [10, 42] on icon at bounding box center [16, 47] width 14 height 13
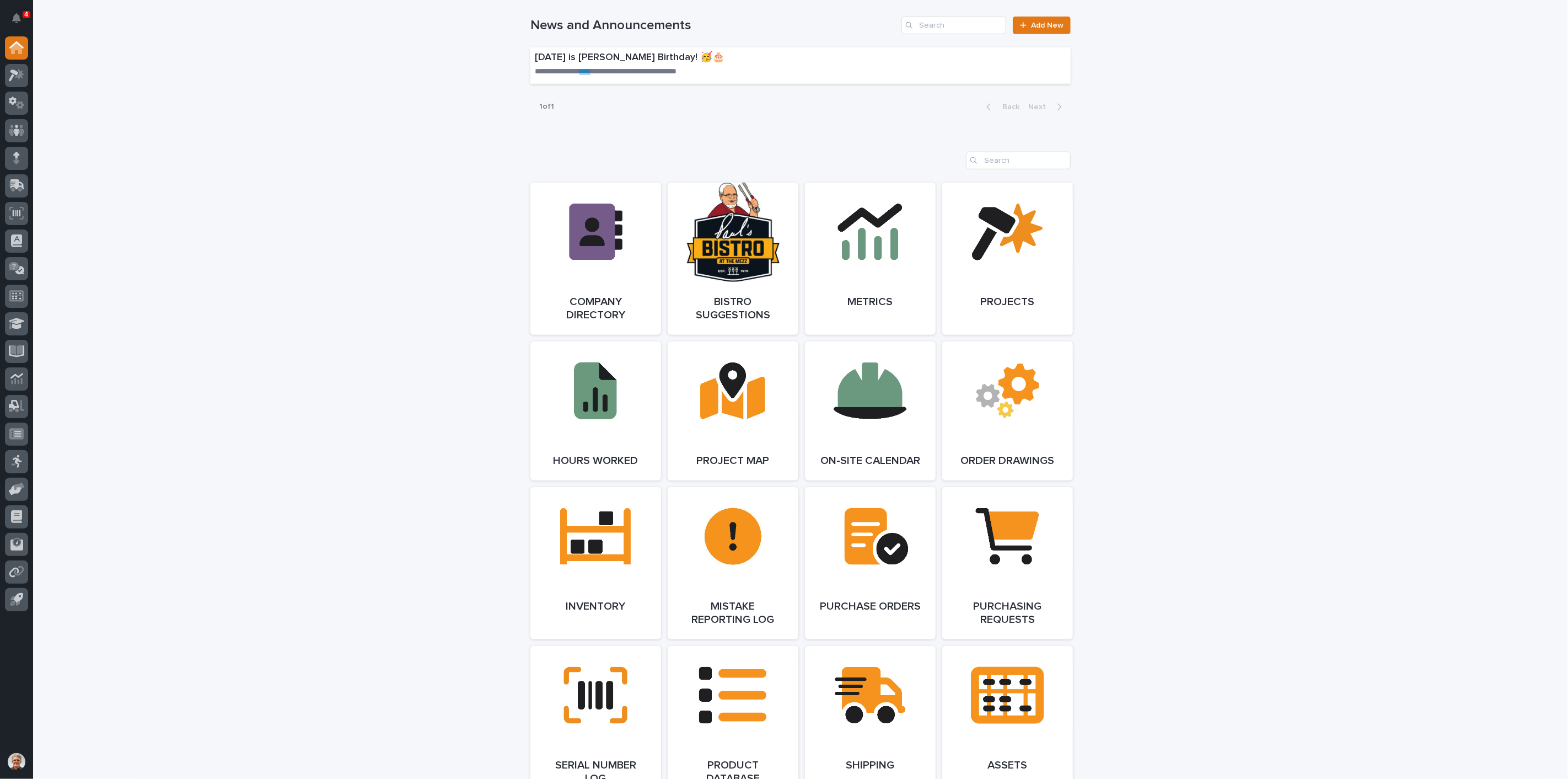
scroll to position [817, 0]
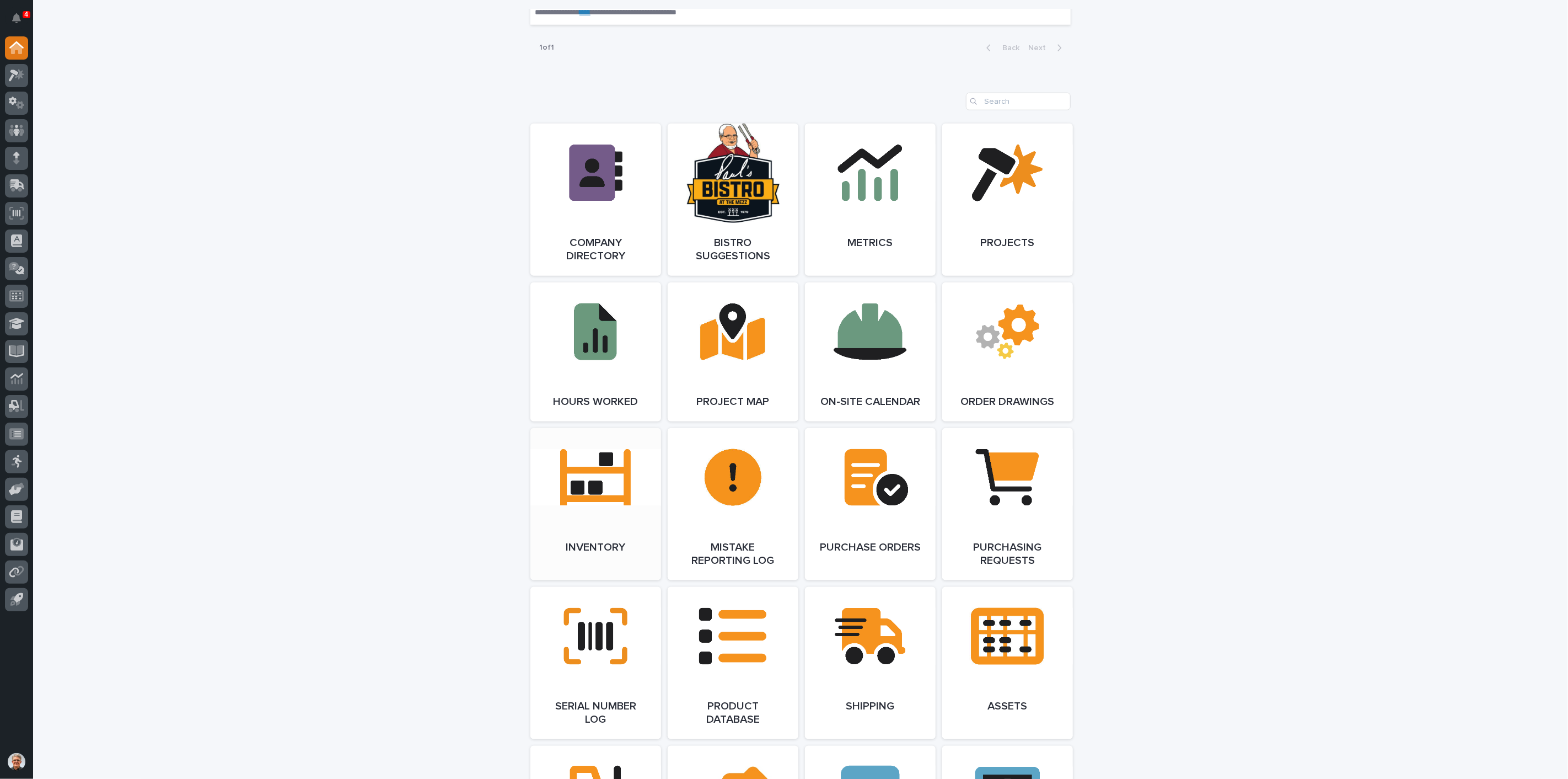
click at [577, 491] on link "Open Link" at bounding box center [595, 504] width 131 height 152
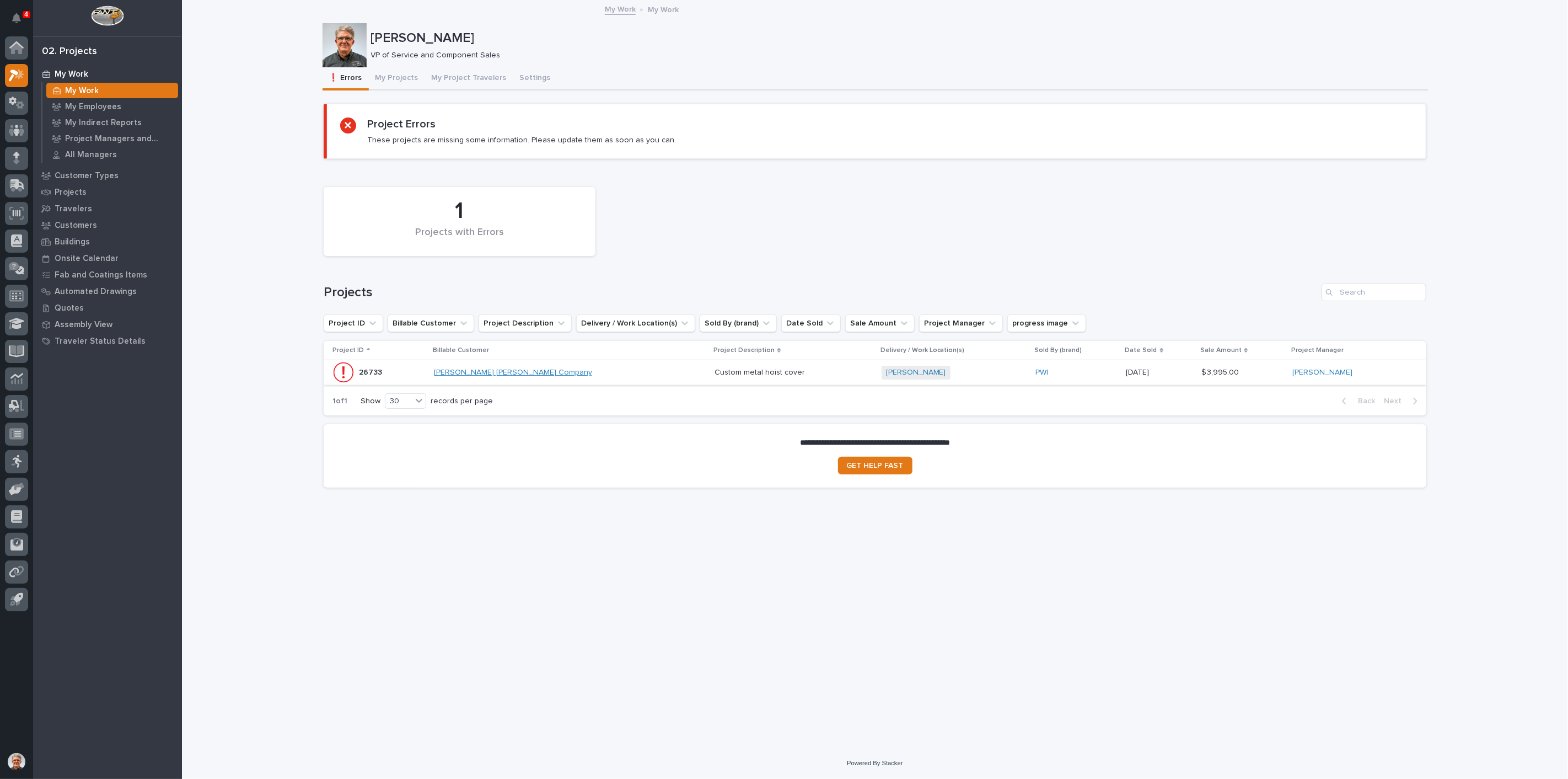
click at [473, 371] on link "Deshazo Crane Company" at bounding box center [513, 373] width 158 height 10
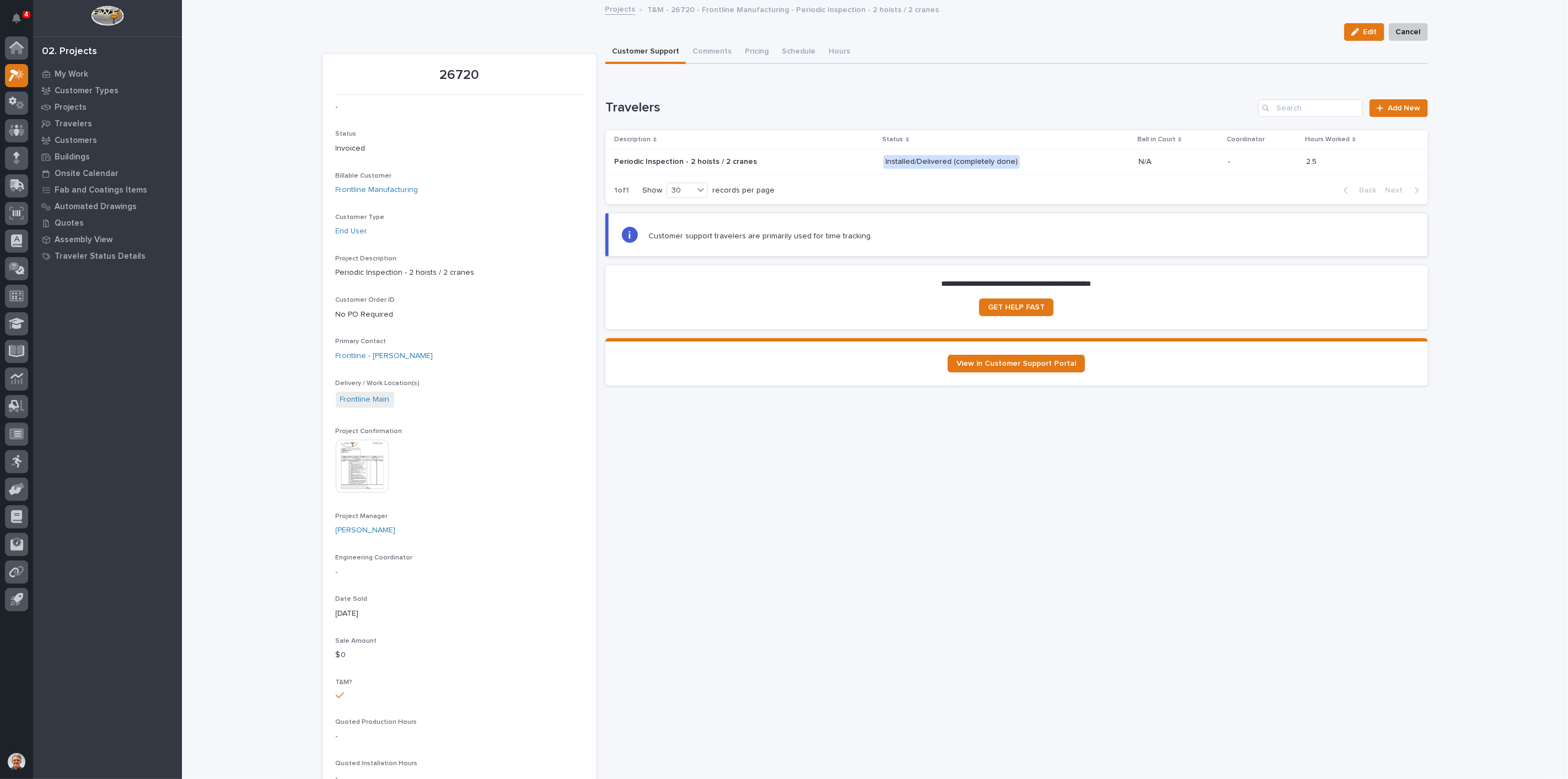
click at [356, 462] on img at bounding box center [362, 466] width 53 height 53
click at [354, 465] on img at bounding box center [362, 466] width 53 height 53
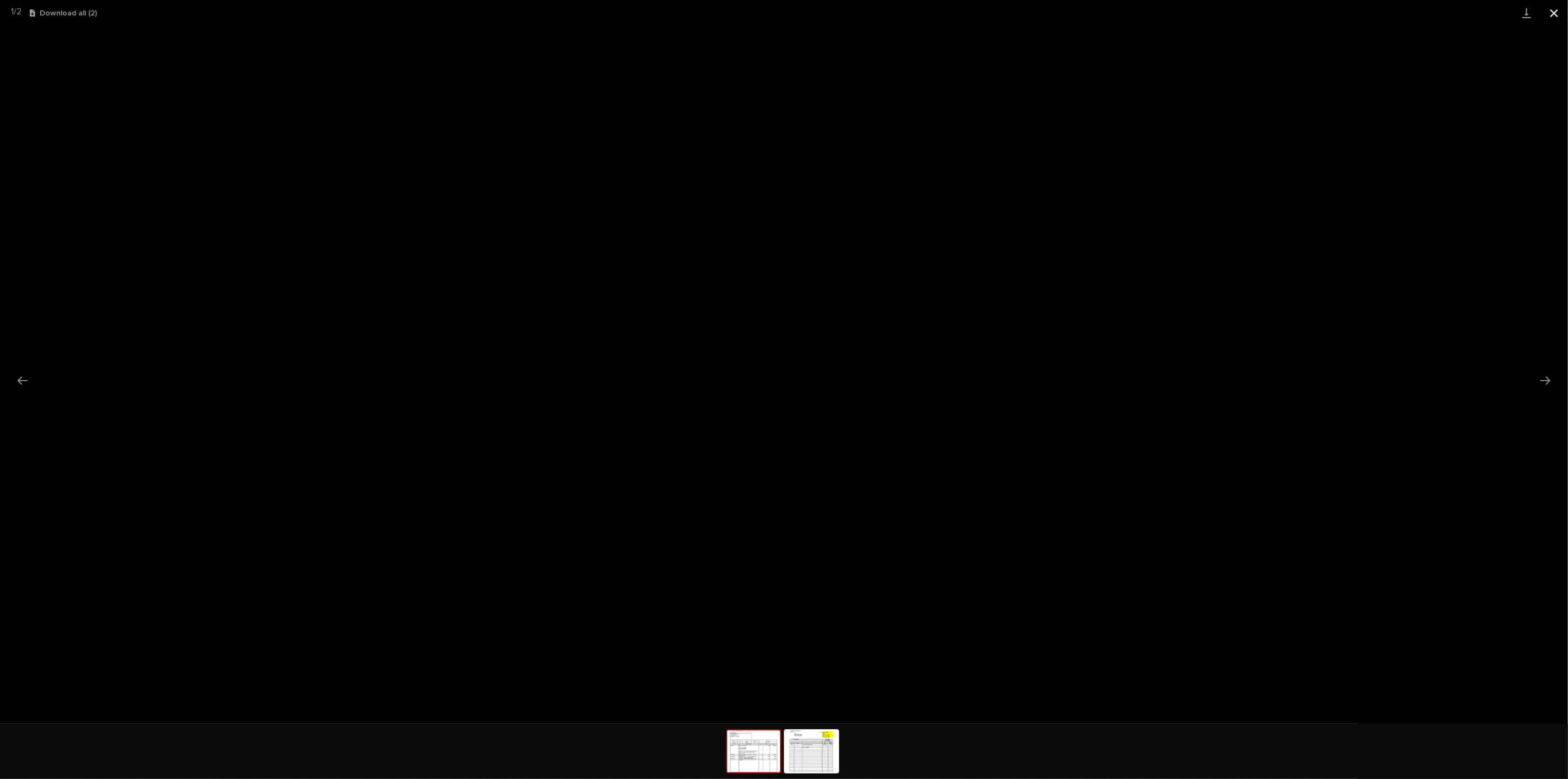
click at [1555, 8] on button "Close gallery" at bounding box center [1554, 13] width 27 height 26
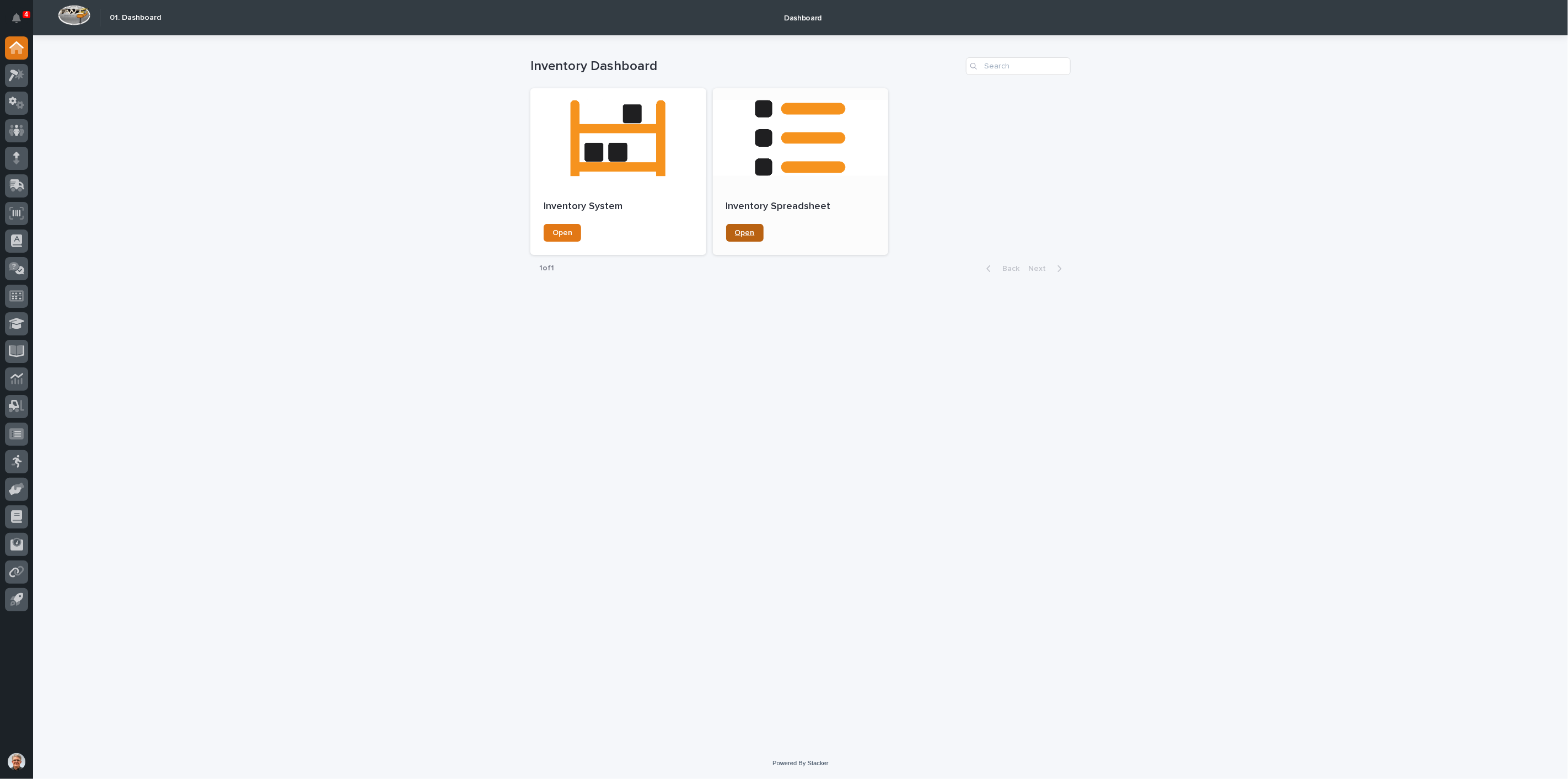
click at [747, 230] on span "Open" at bounding box center [745, 232] width 20 height 8
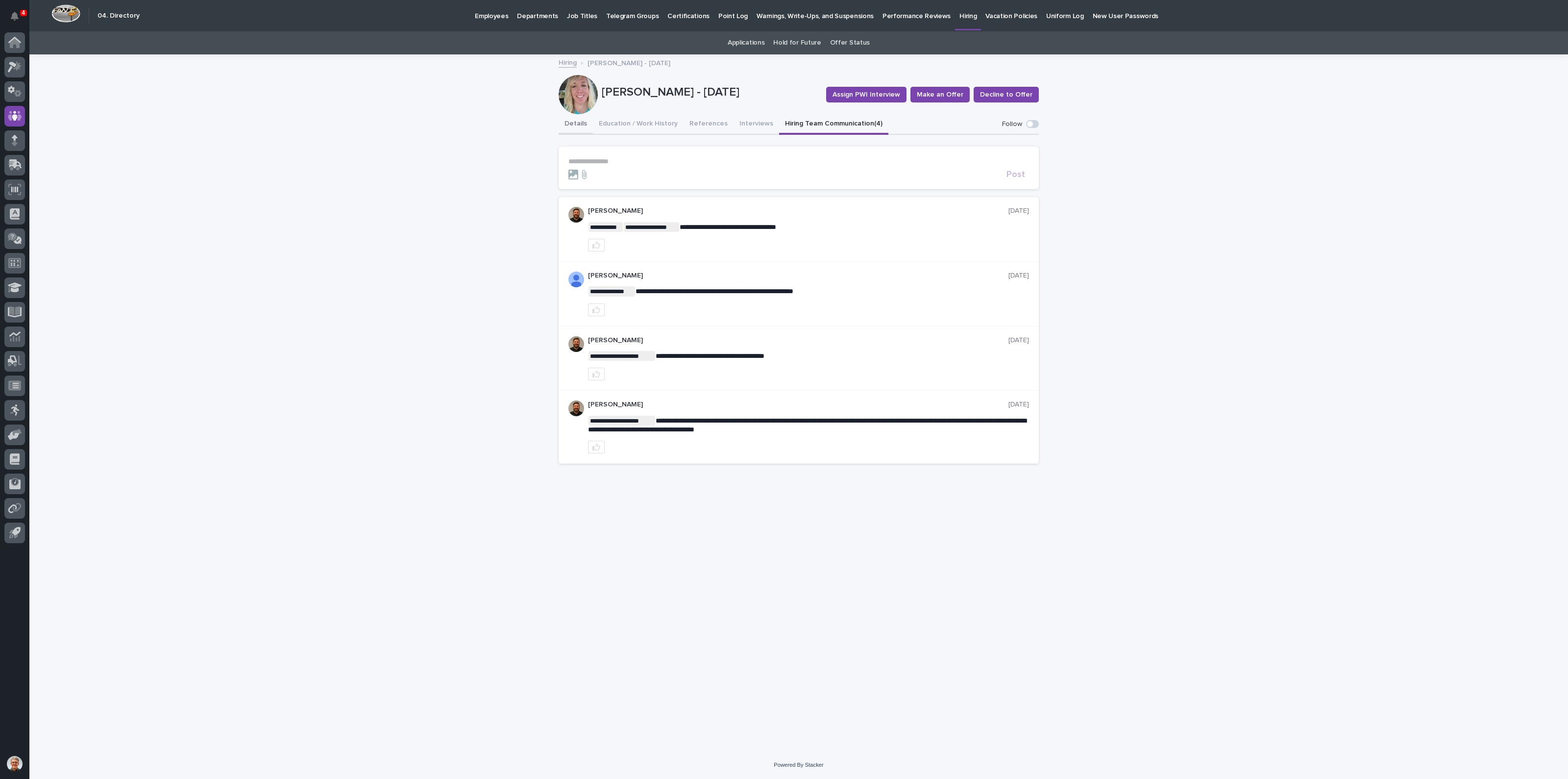
click at [578, 122] on button "Details" at bounding box center [576, 125] width 34 height 21
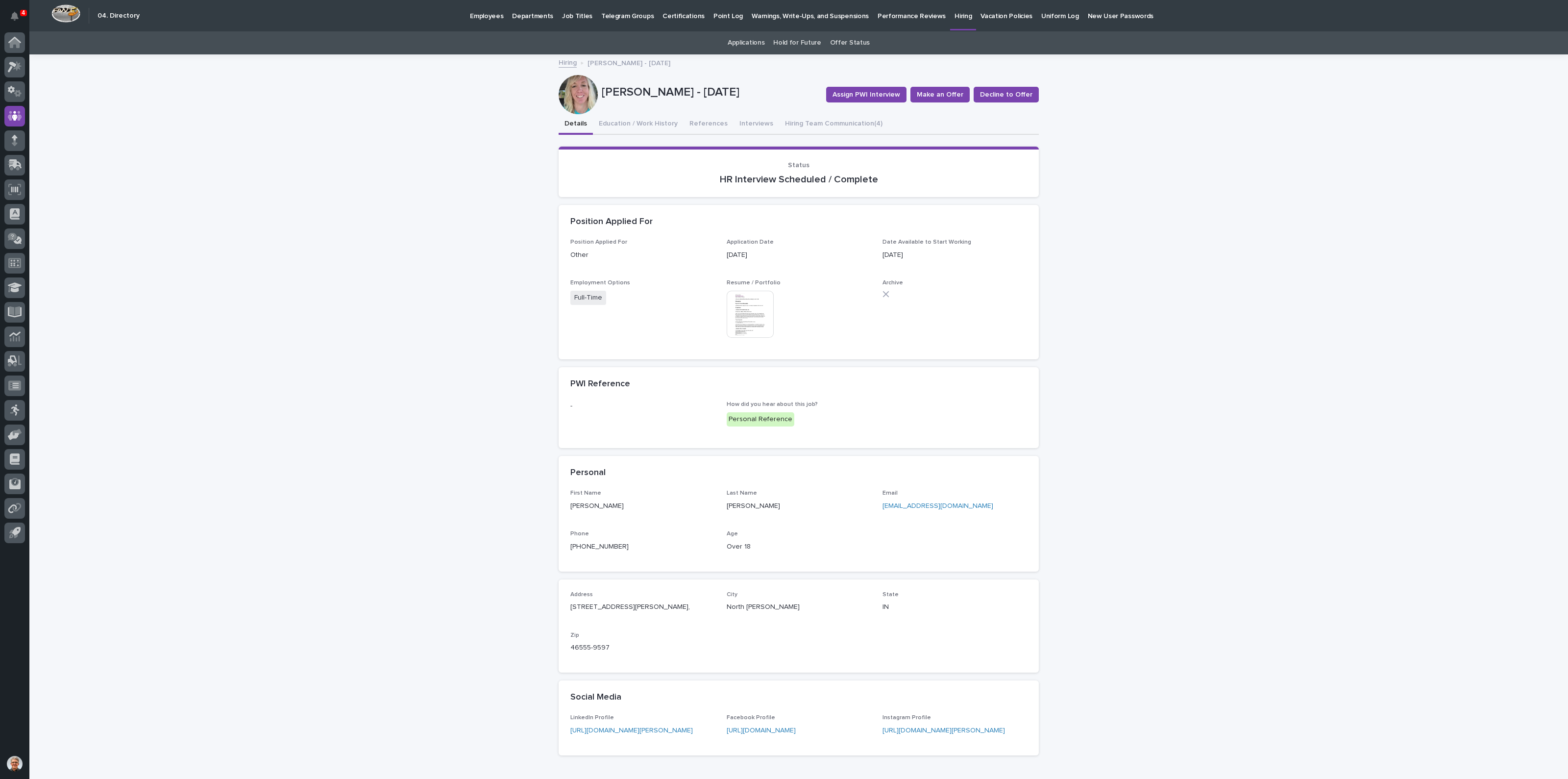
click at [750, 311] on img at bounding box center [750, 314] width 47 height 47
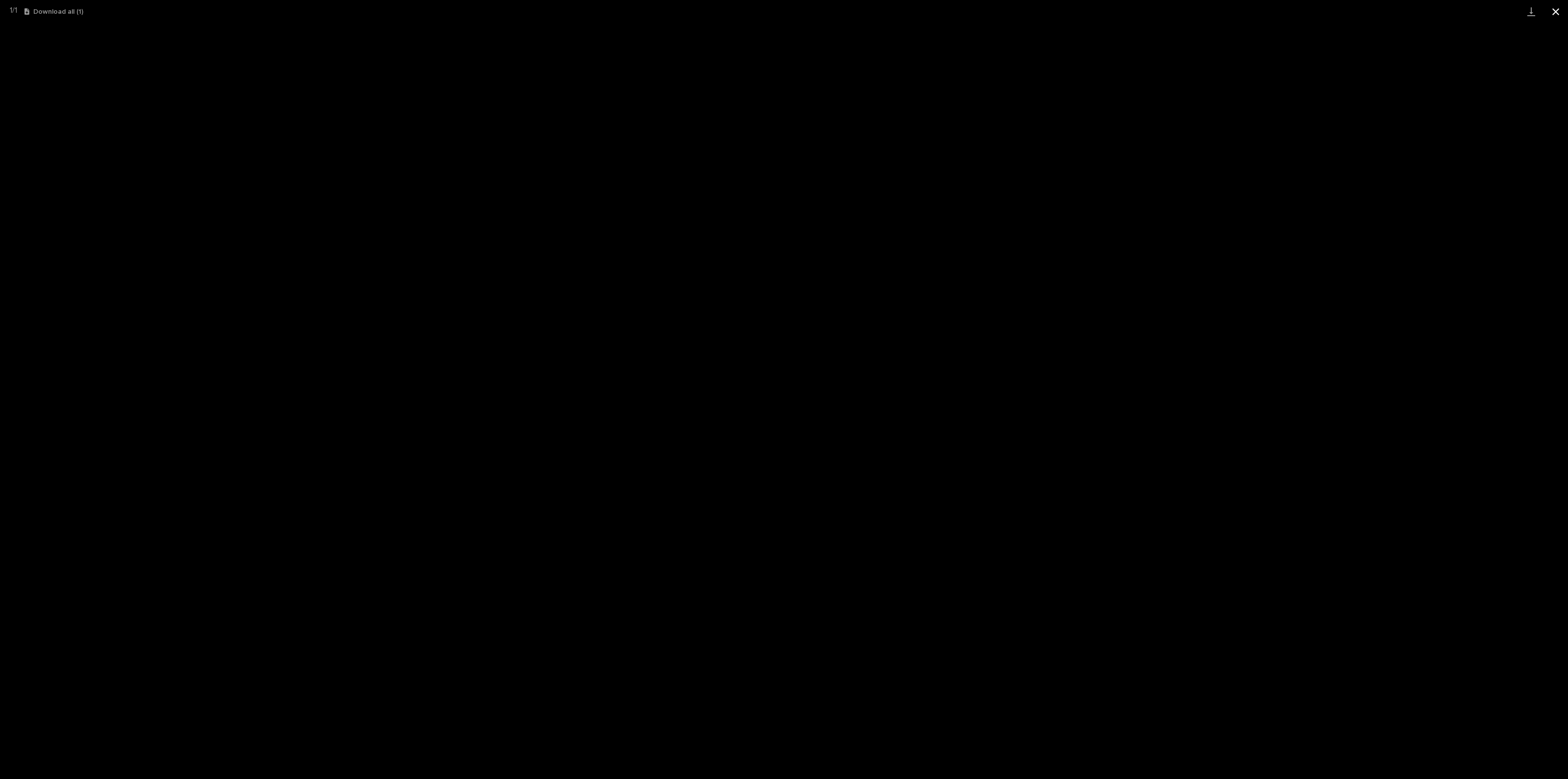
click at [1393, 11] on button "Close gallery" at bounding box center [1556, 12] width 24 height 23
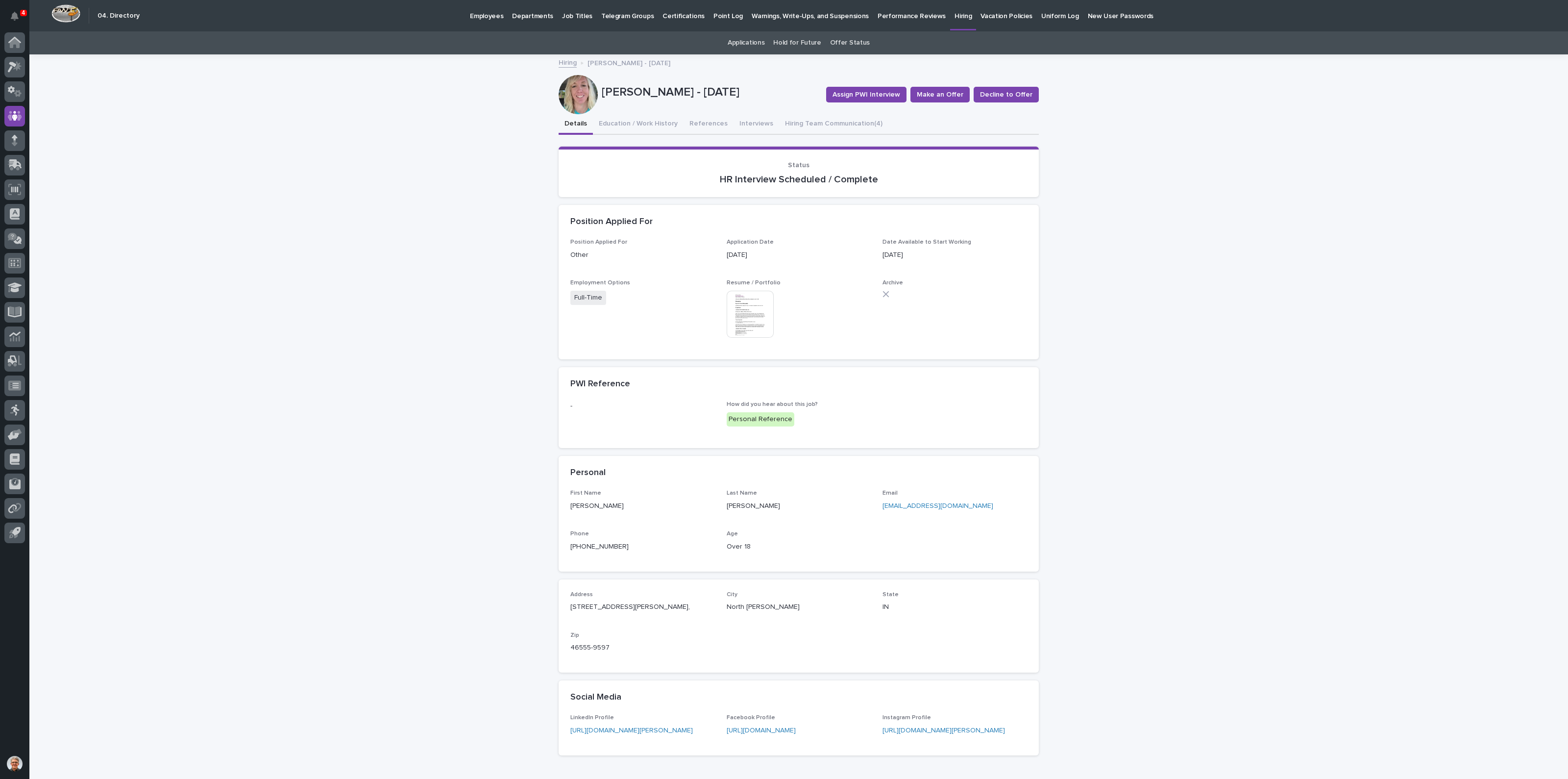
scroll to position [60, 0]
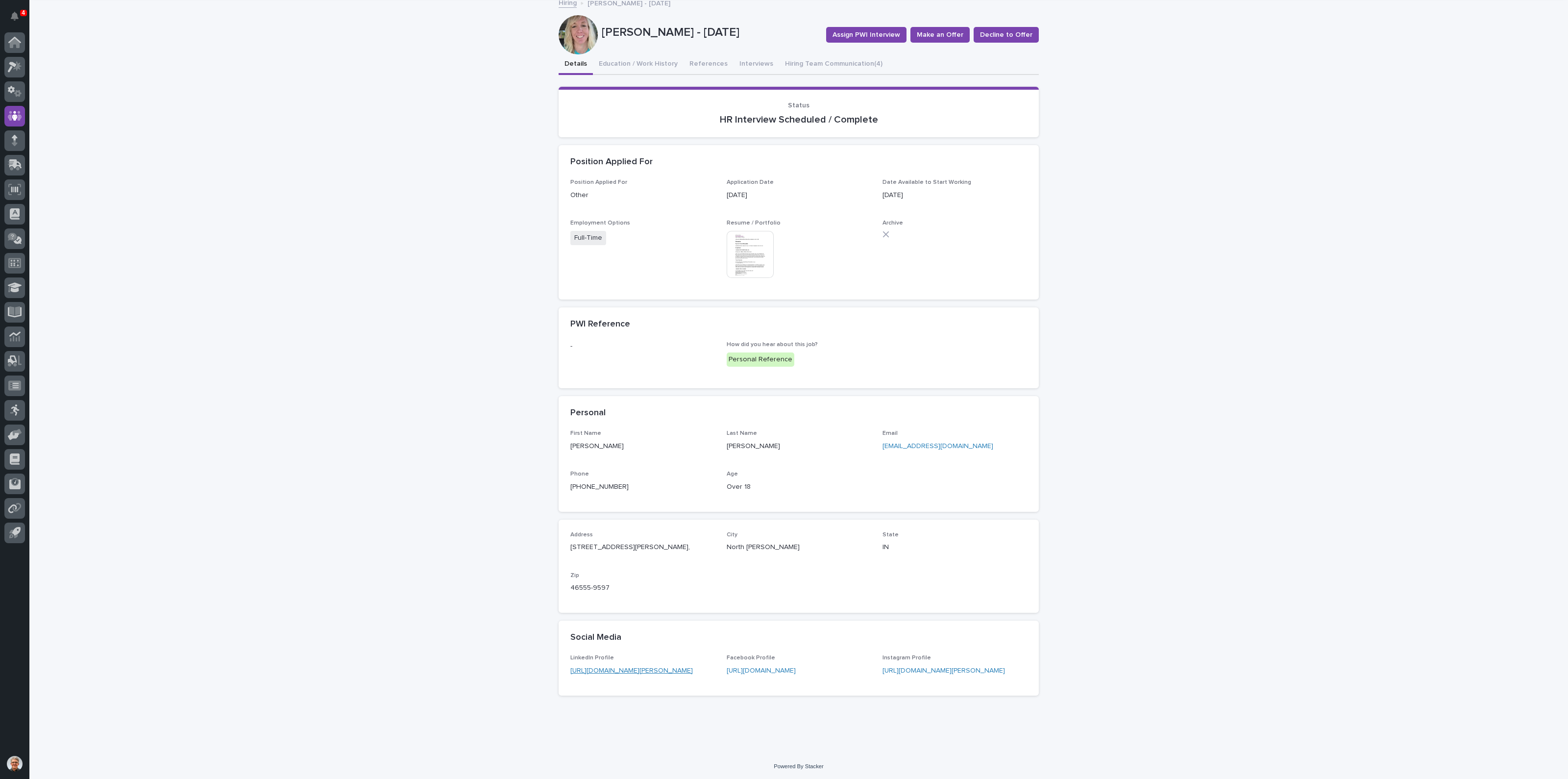
click at [610, 668] on link "https://www.linkedin.com/in/vanessa-kessler-174802128" at bounding box center [631, 671] width 122 height 7
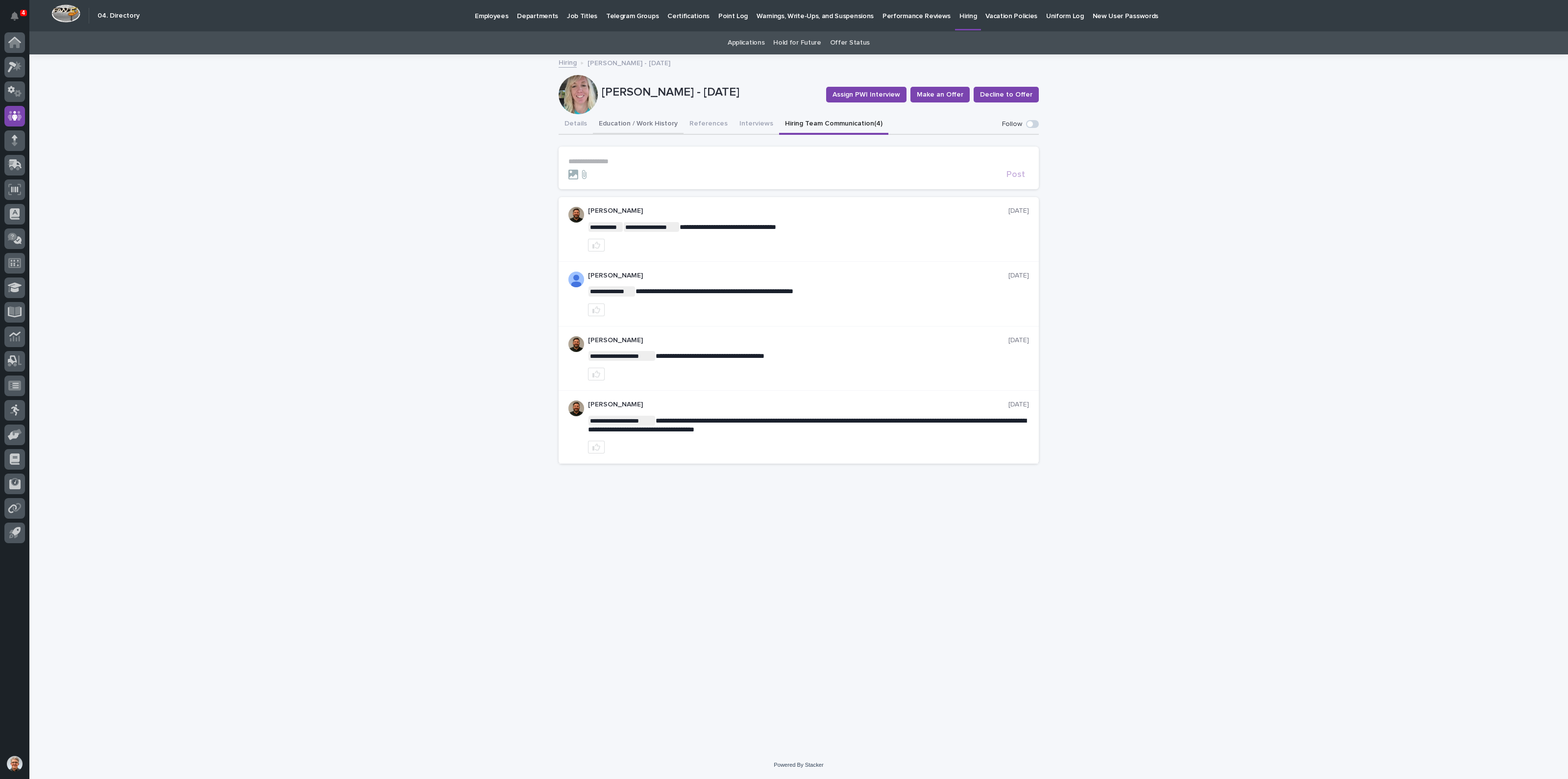
click at [637, 121] on button "Education / Work History" at bounding box center [638, 125] width 91 height 21
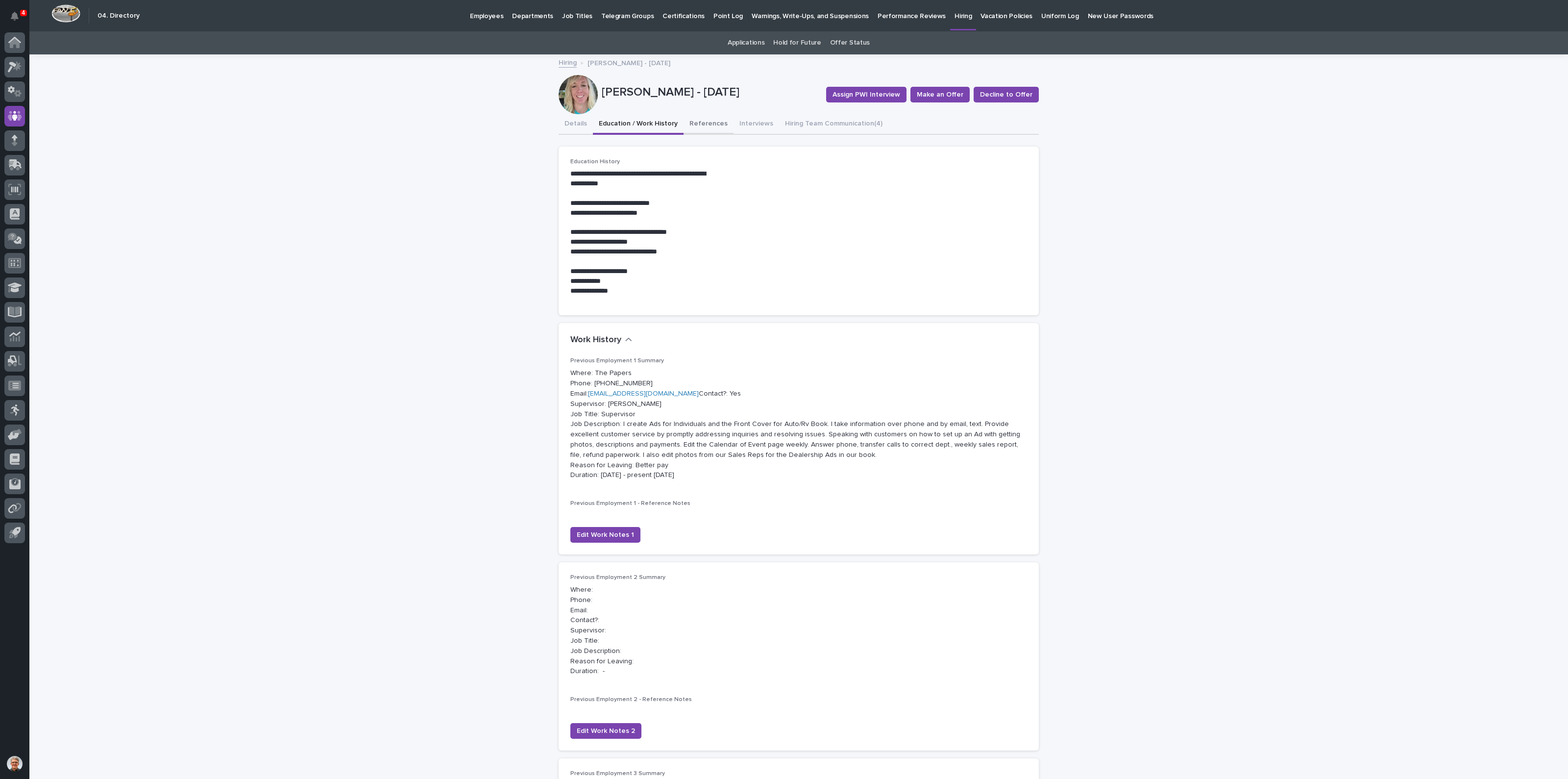
click at [695, 121] on button "References" at bounding box center [709, 125] width 50 height 21
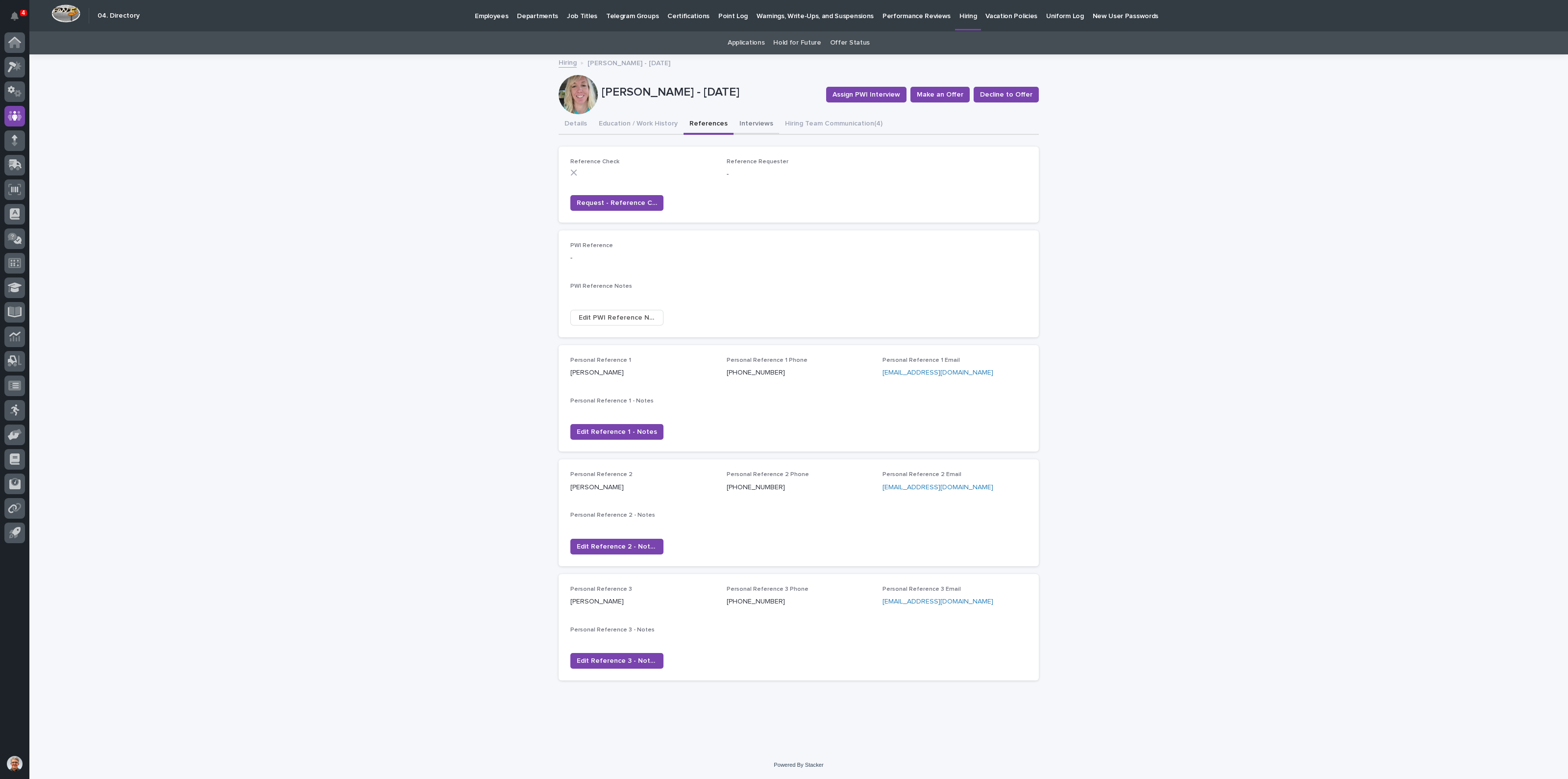
click at [740, 122] on button "Interviews" at bounding box center [756, 125] width 46 height 21
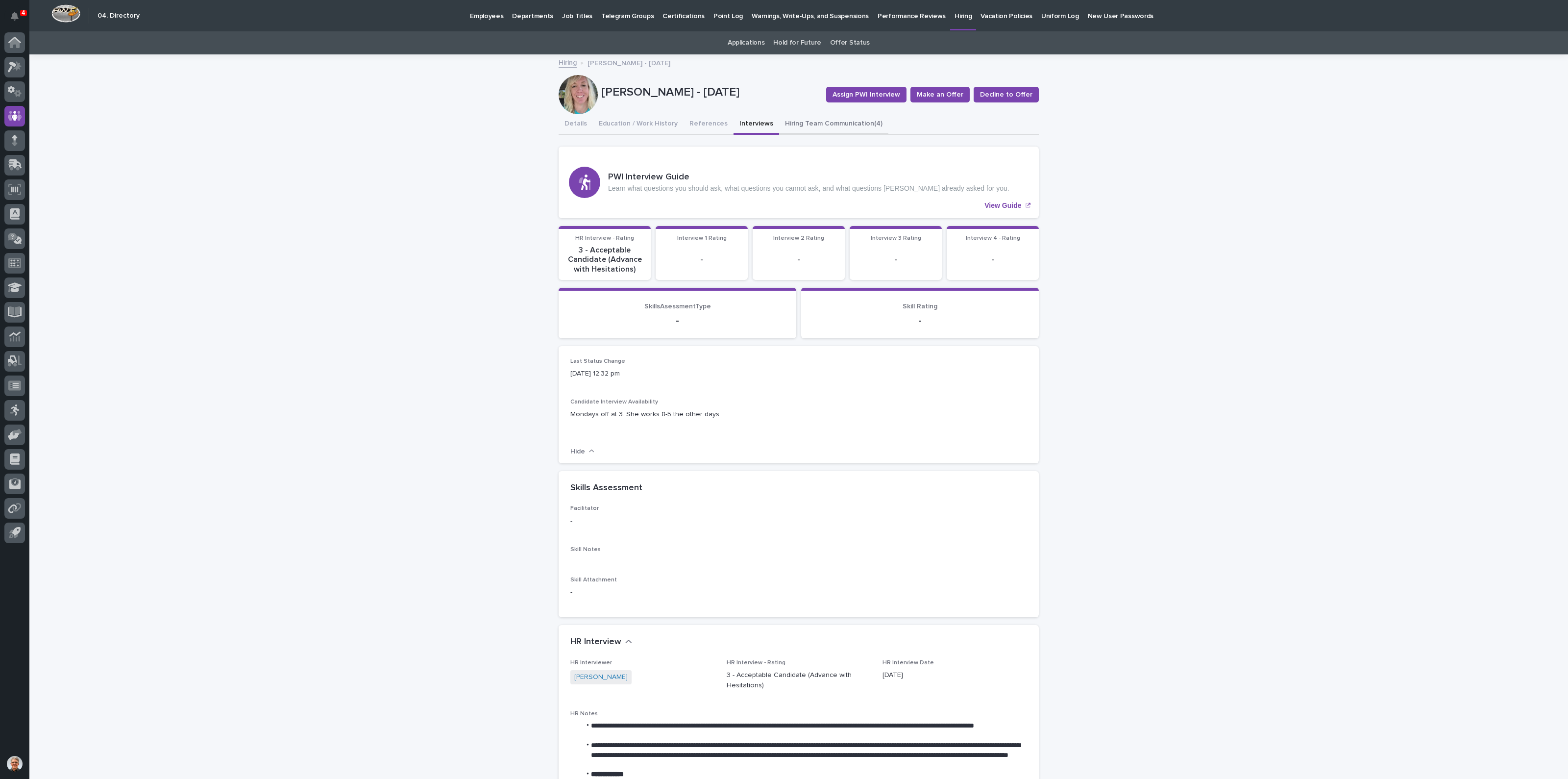
click at [817, 122] on button "Hiring Team Communication (4)" at bounding box center [834, 125] width 110 height 21
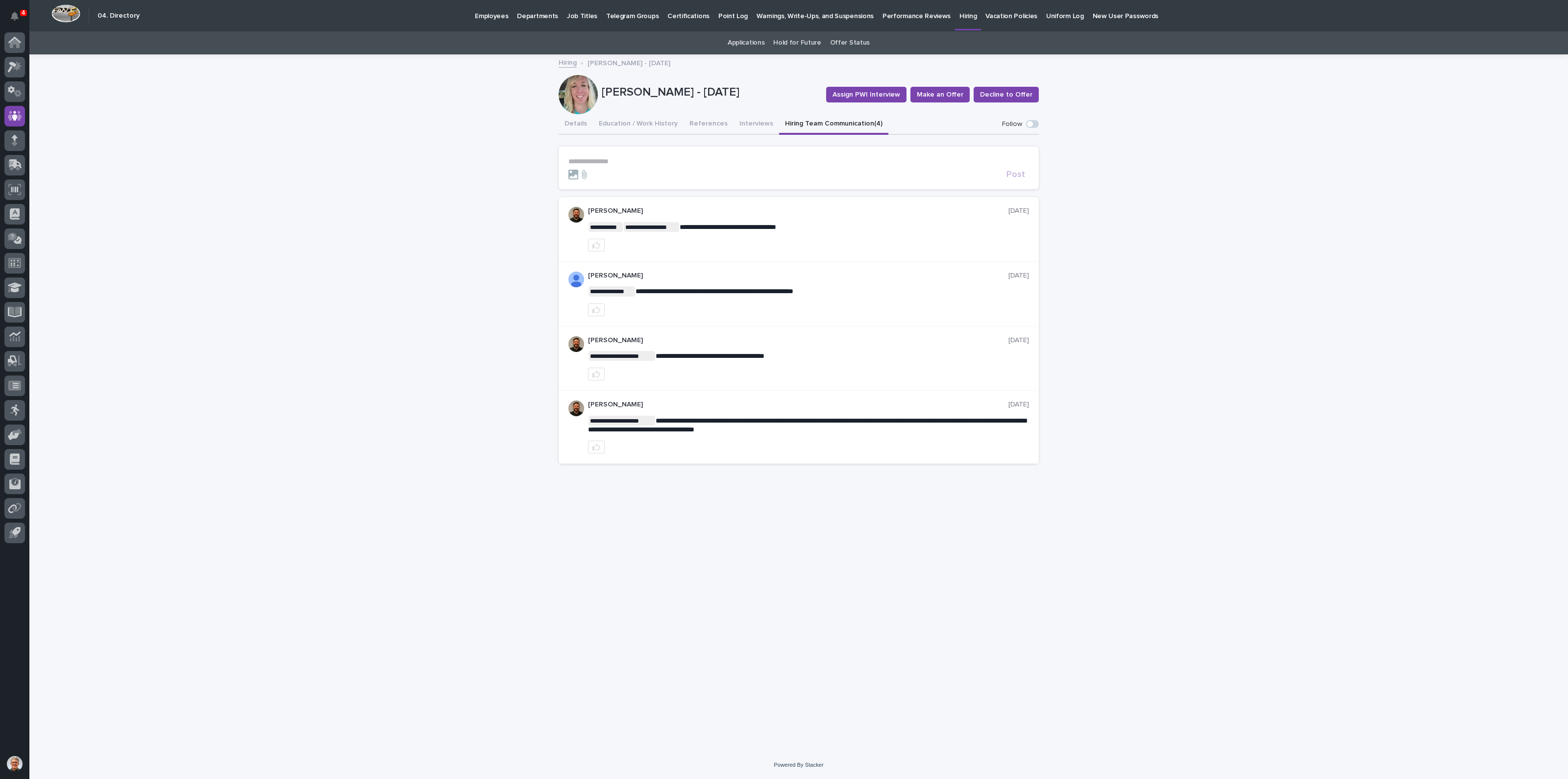
click at [607, 160] on p "**********" at bounding box center [799, 161] width 461 height 9
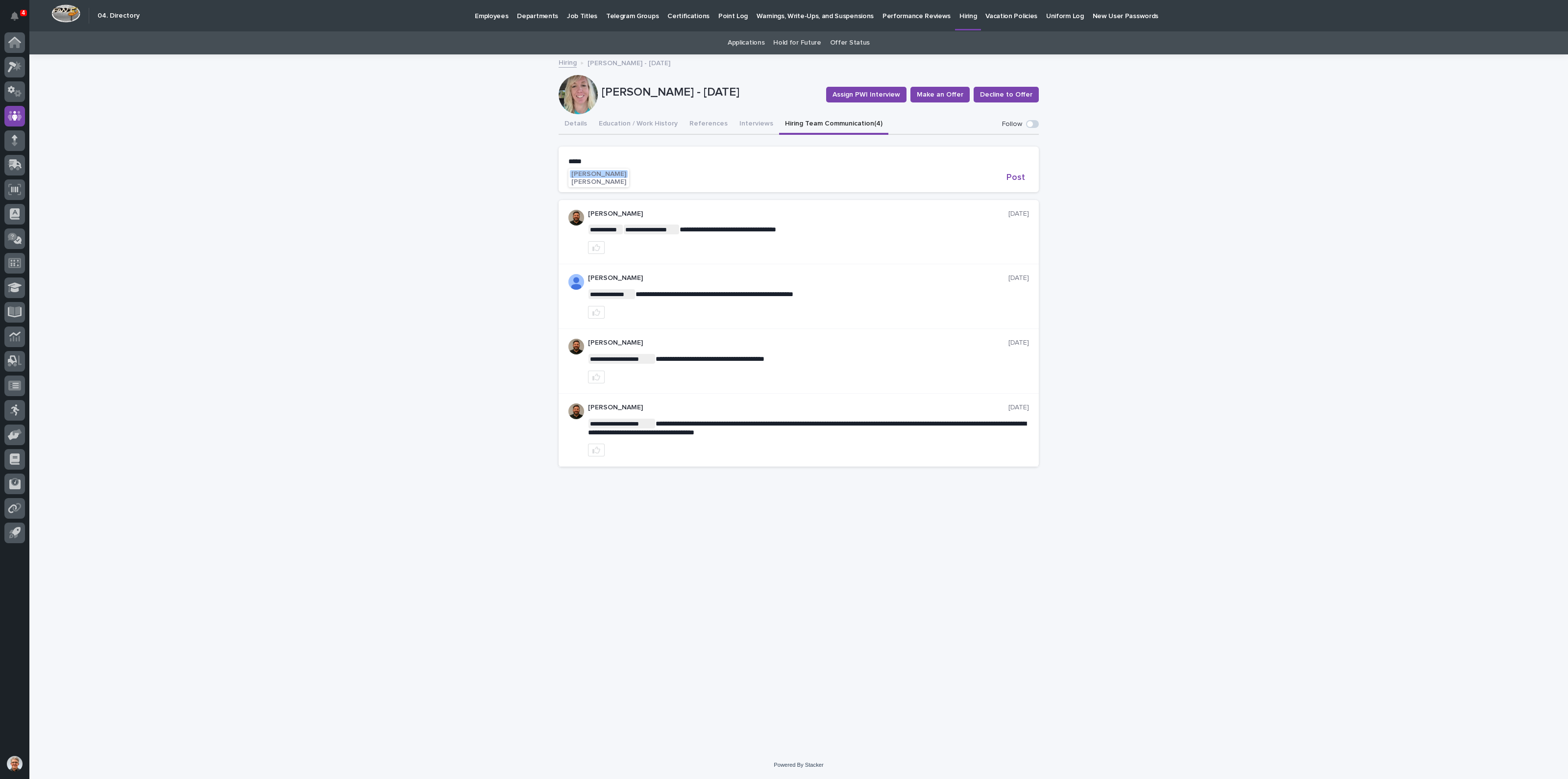
click at [589, 175] on span "[PERSON_NAME]" at bounding box center [599, 174] width 55 height 7
click at [632, 163] on p "**********" at bounding box center [799, 162] width 461 height 10
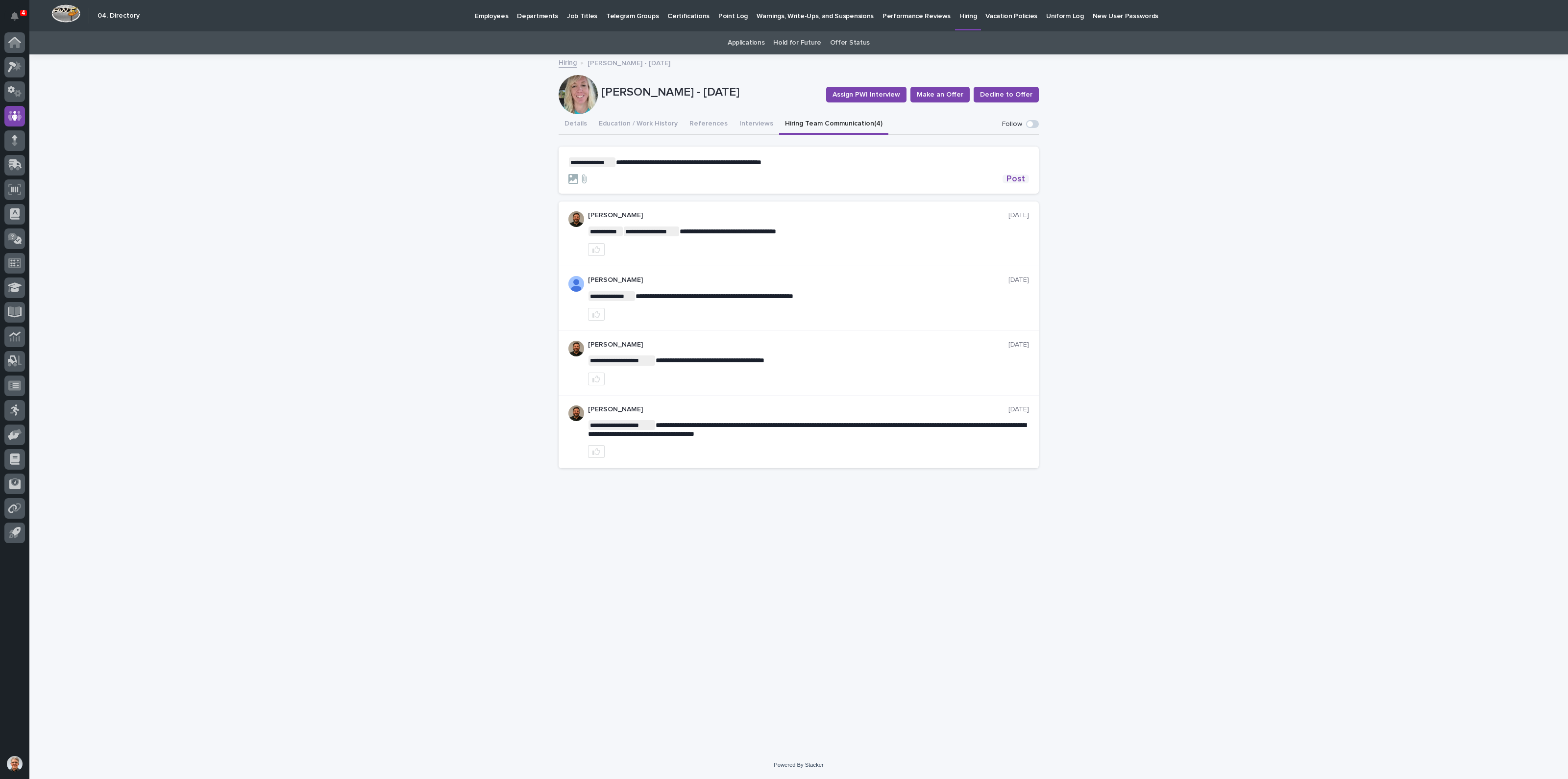
click at [1018, 176] on span "Post" at bounding box center [1015, 179] width 19 height 9
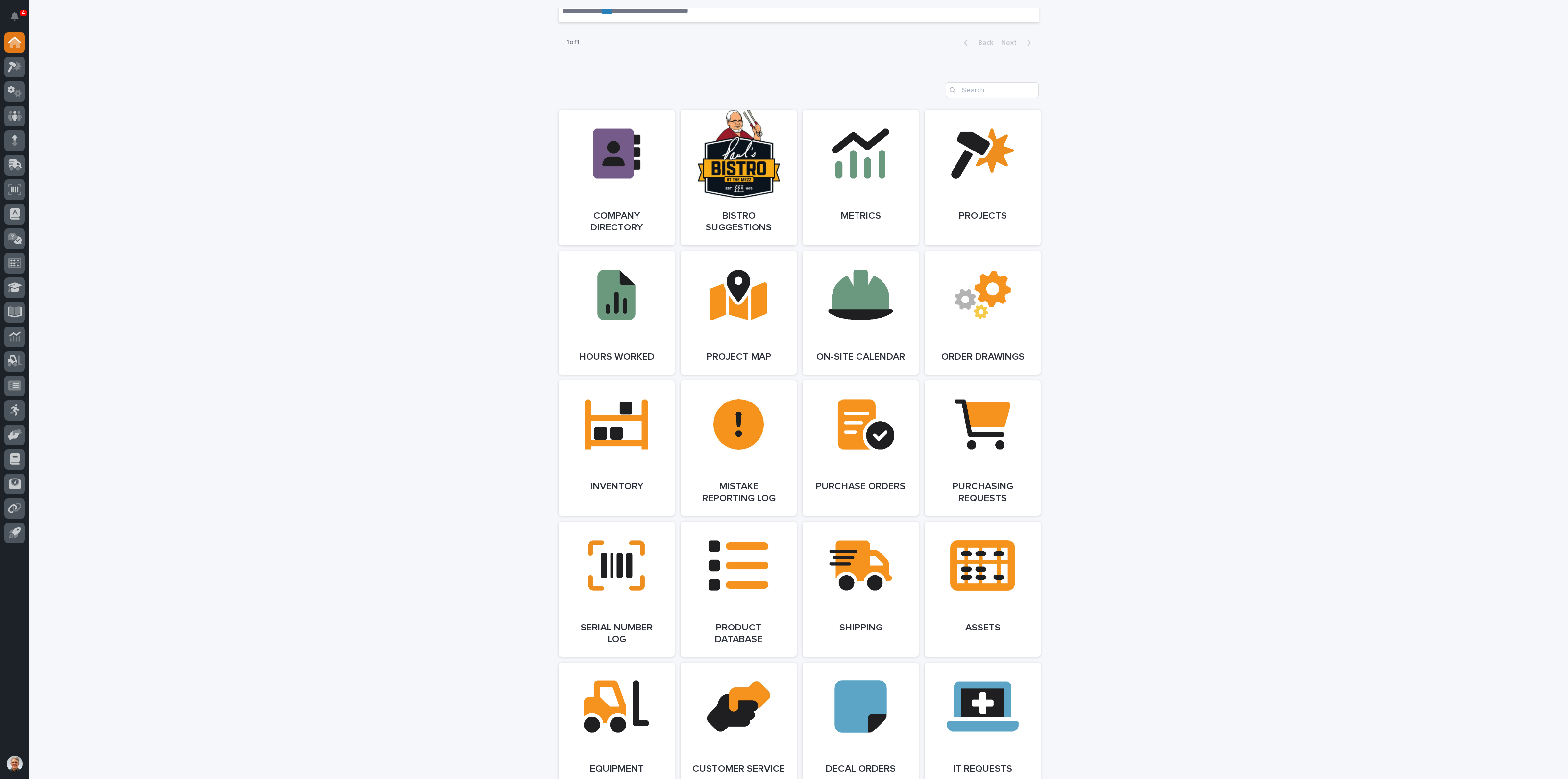
scroll to position [727, 0]
click at [598, 411] on link "Open Link" at bounding box center [617, 447] width 116 height 135
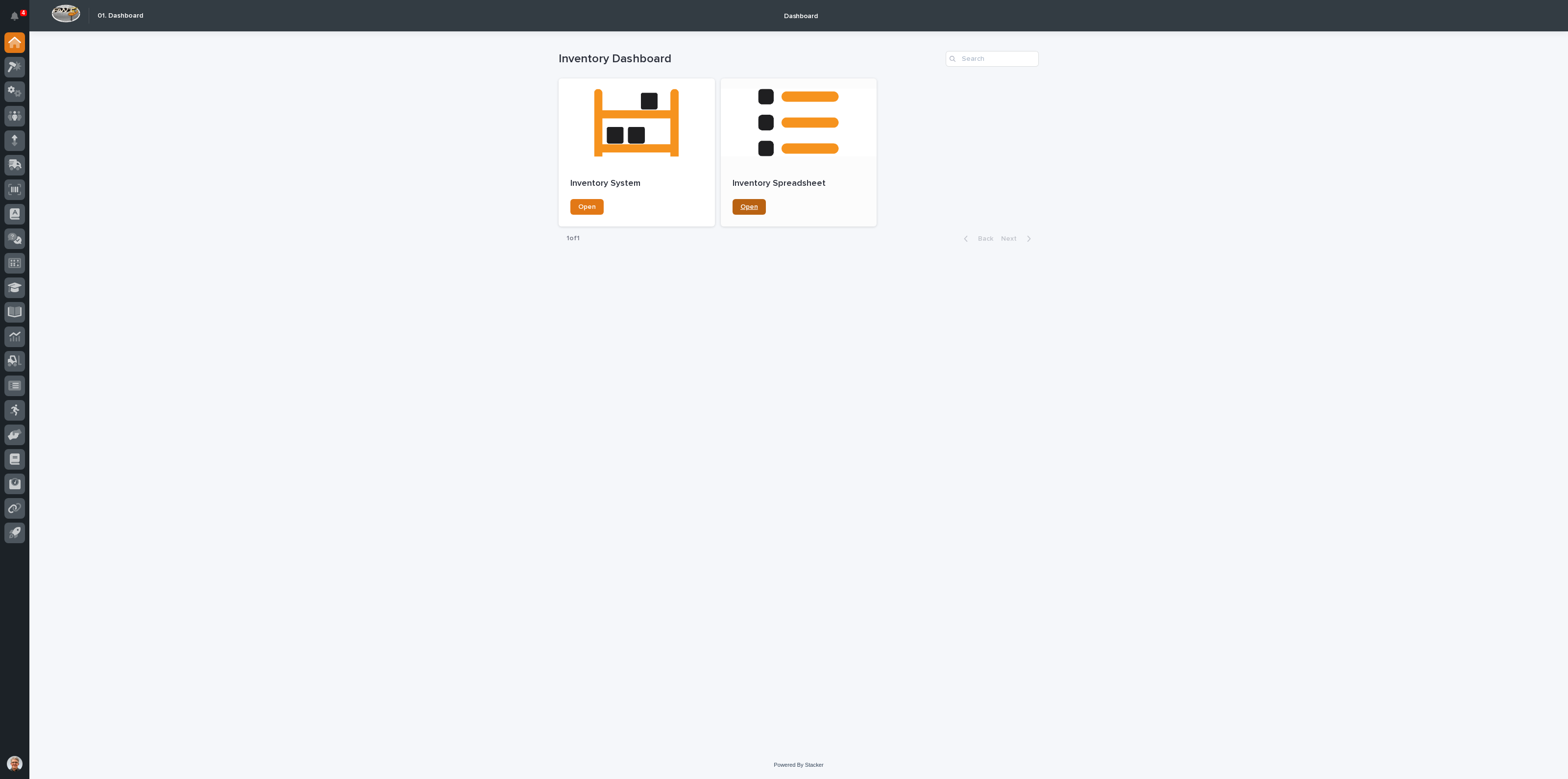
click at [754, 207] on span "Open" at bounding box center [749, 206] width 18 height 7
